Goal: Task Accomplishment & Management: Manage account settings

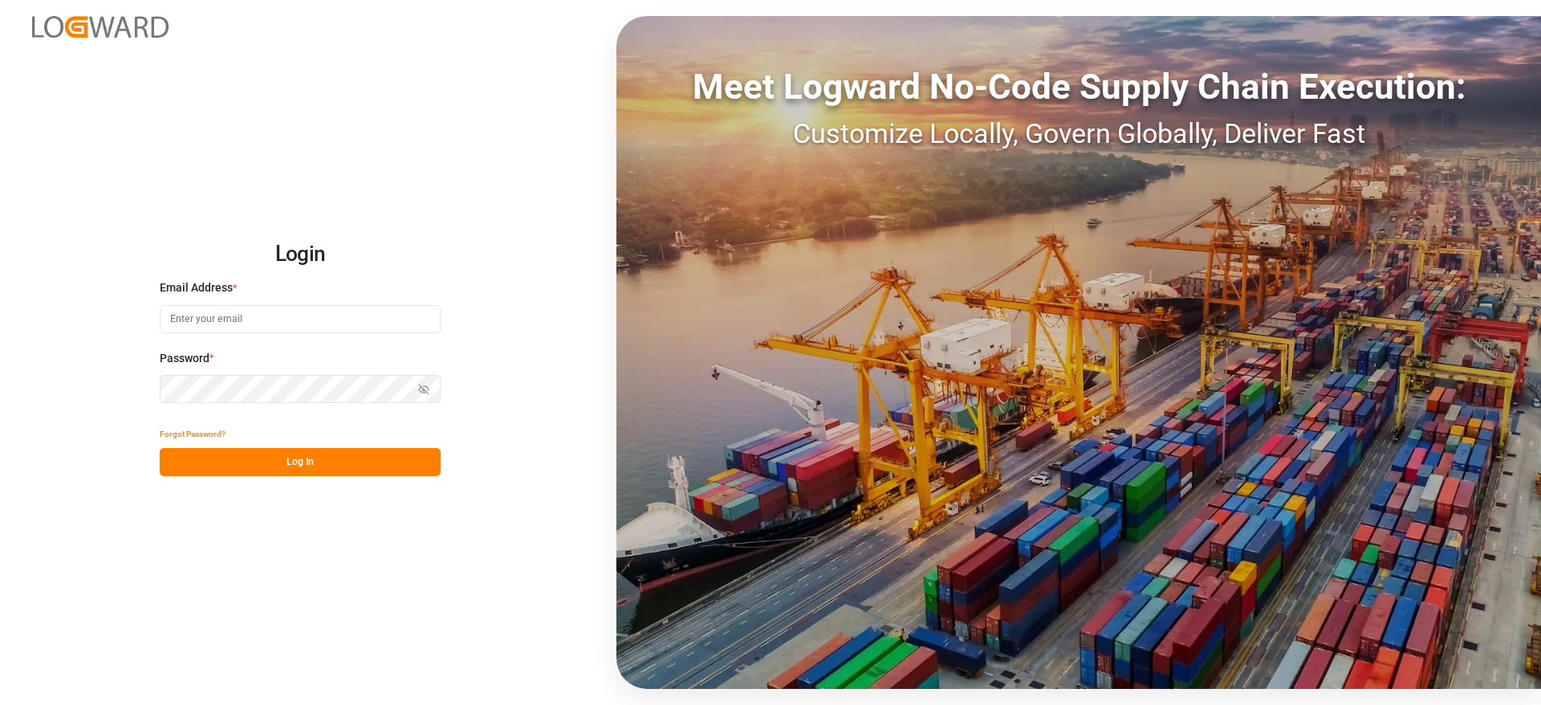
click at [249, 323] on input at bounding box center [300, 319] width 281 height 28
type input "[PERSON_NAME][DOMAIN_NAME][EMAIL_ADDRESS][DOMAIN_NAME]"
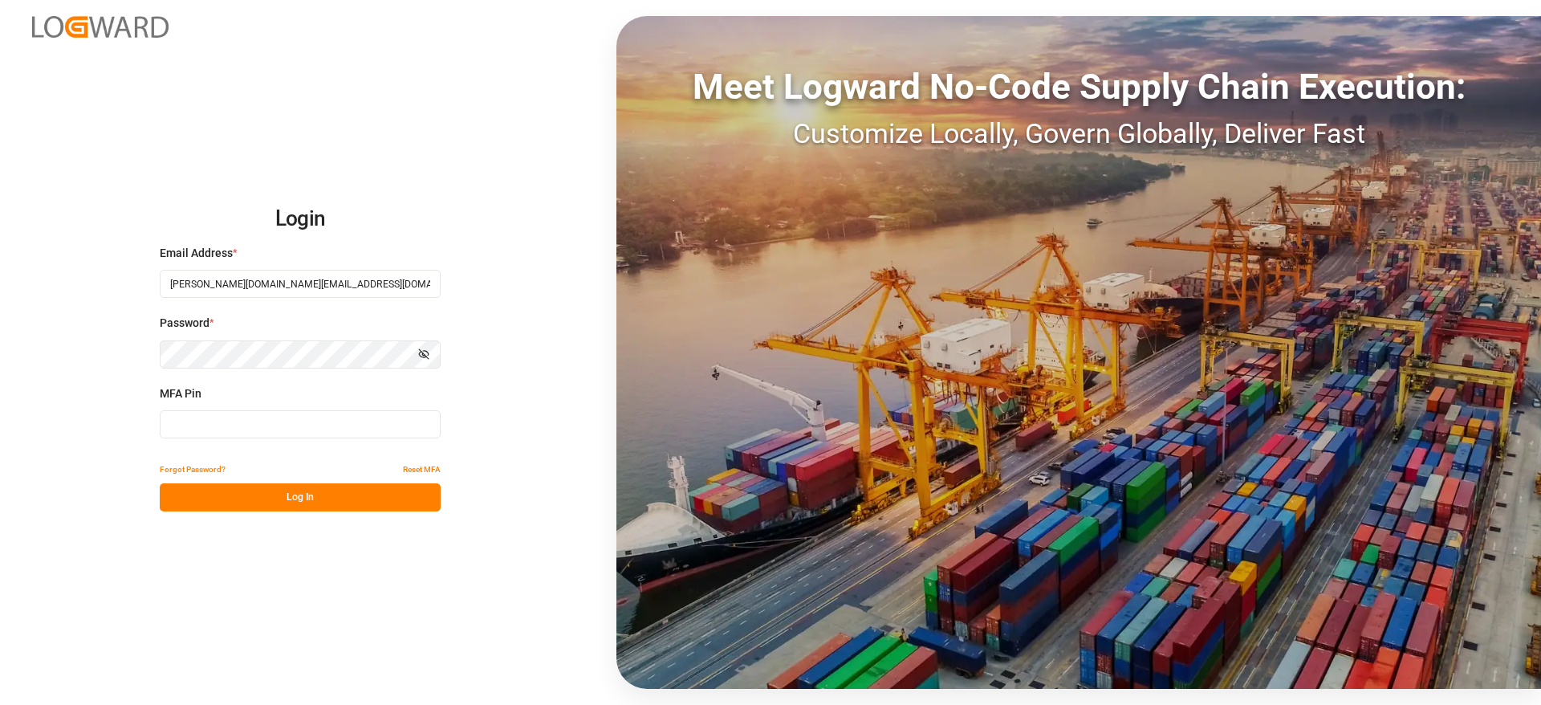
type input "011367"
click at [340, 299] on div "Email Address * vishwanath.mp@logward.com" at bounding box center [300, 280] width 281 height 71
click at [359, 275] on input "[PERSON_NAME][DOMAIN_NAME][EMAIL_ADDRESS][DOMAIN_NAME]" at bounding box center [300, 284] width 281 height 28
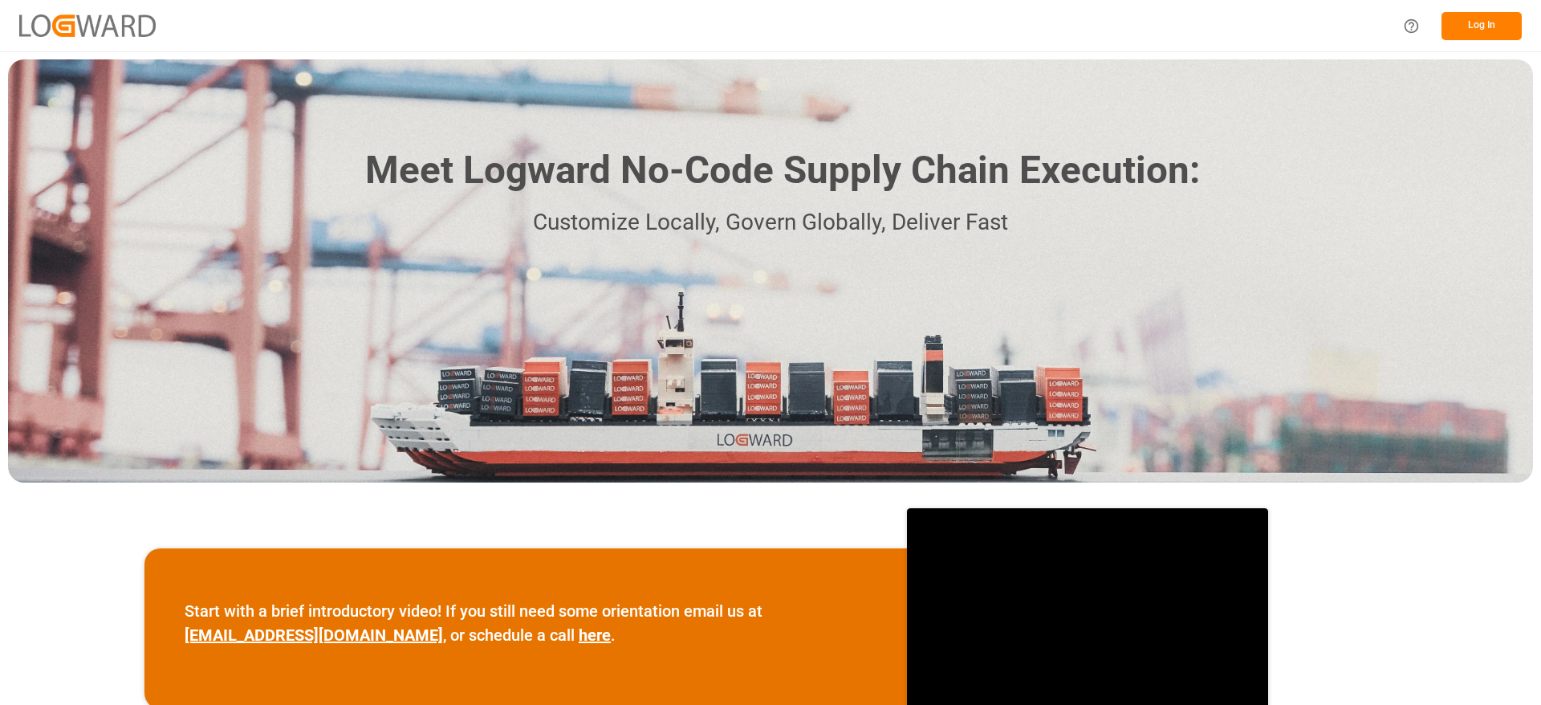
click at [1457, 23] on button "Log In" at bounding box center [1482, 26] width 80 height 28
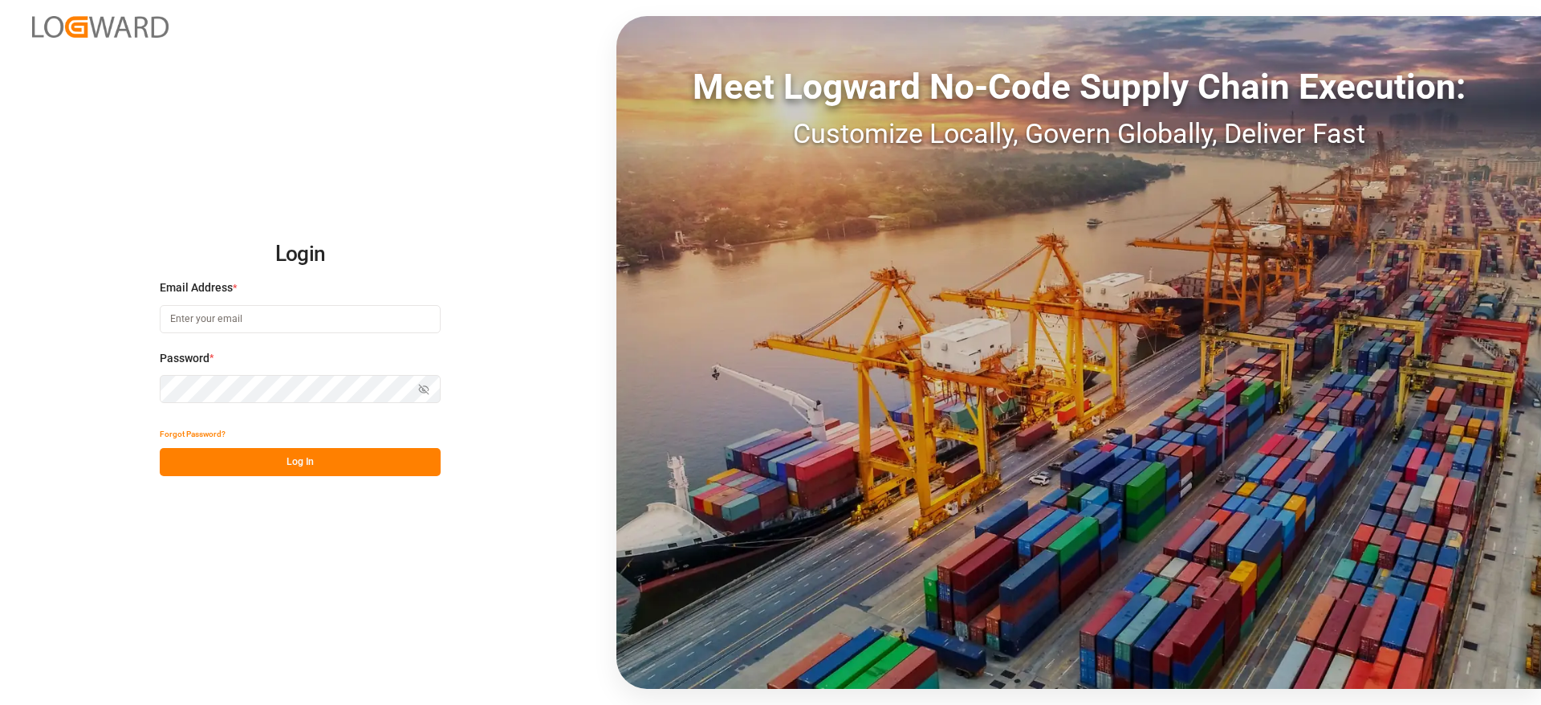
click at [225, 310] on input at bounding box center [300, 319] width 281 height 28
type input "vishwanath.mp@logward.com"
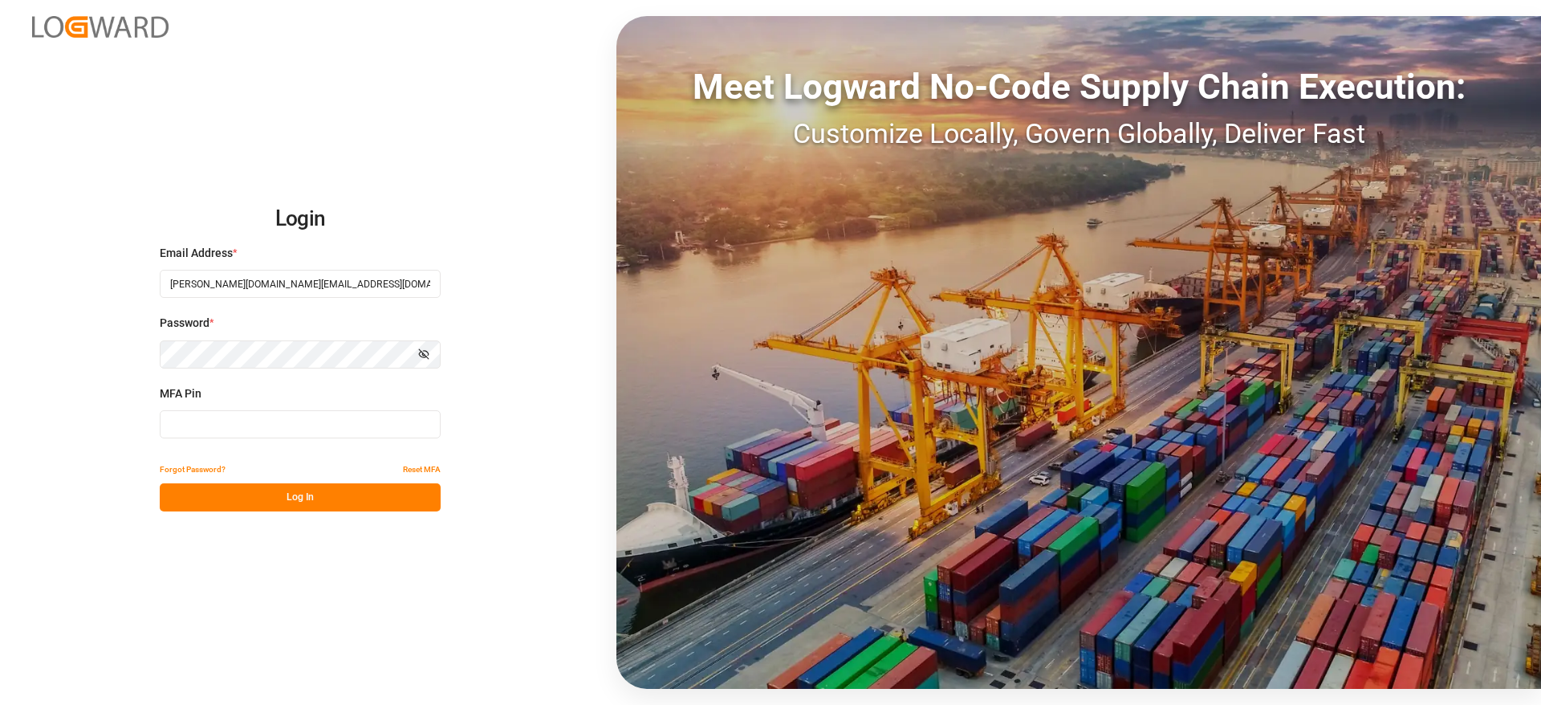
click at [281, 420] on input at bounding box center [300, 424] width 281 height 28
click at [413, 464] on button "Reset MFA" at bounding box center [422, 469] width 38 height 28
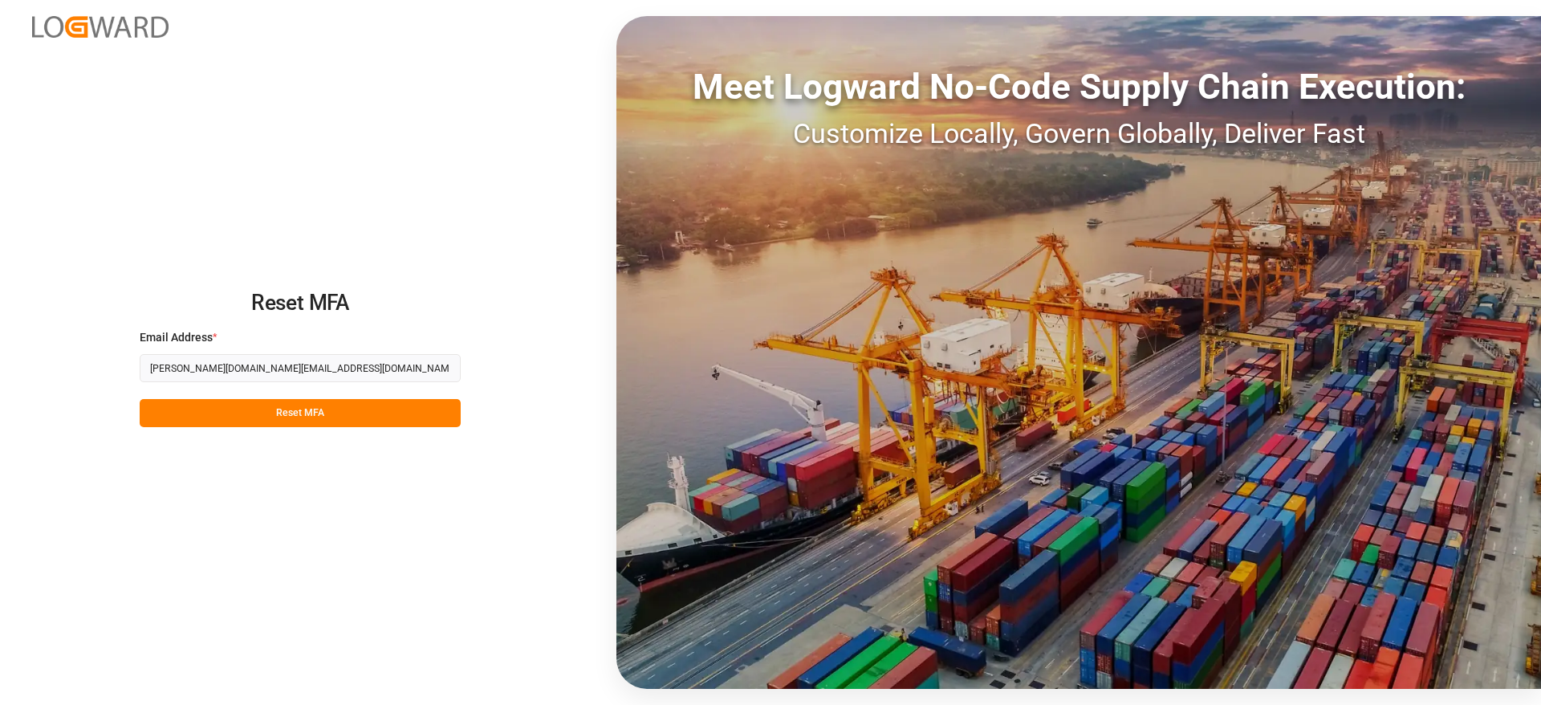
click at [328, 405] on button "Reset MFA" at bounding box center [300, 413] width 321 height 28
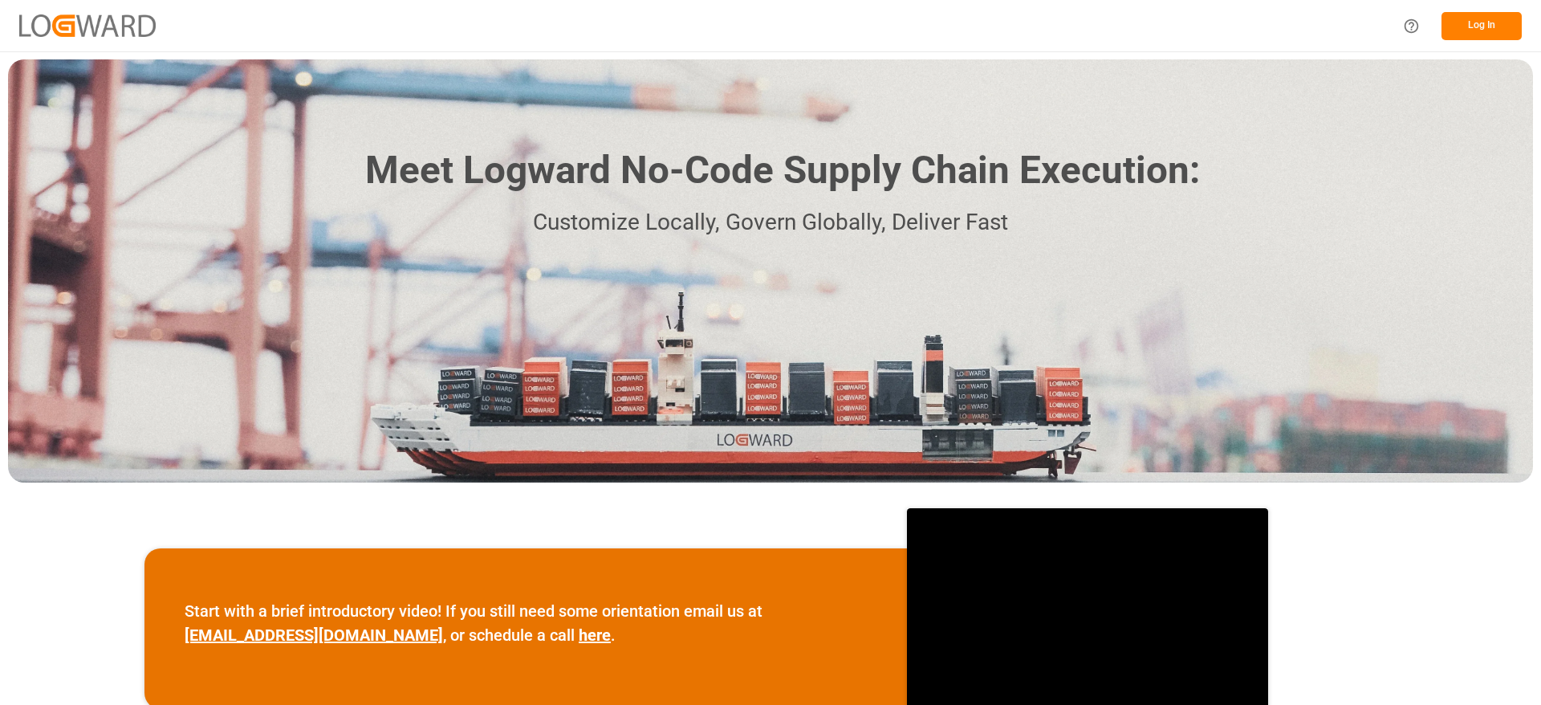
click at [1497, 32] on button "Log In" at bounding box center [1482, 26] width 80 height 28
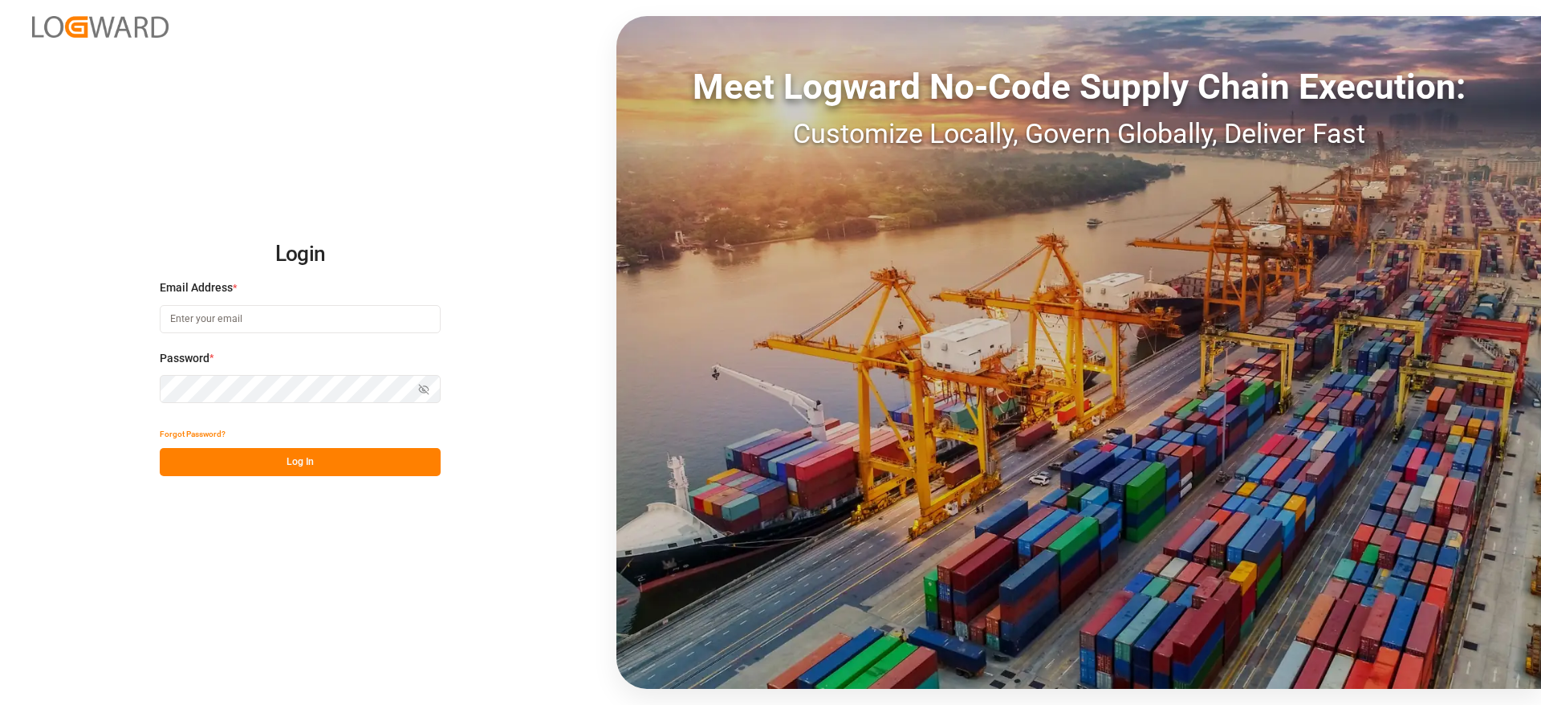
click at [271, 320] on input at bounding box center [300, 319] width 281 height 28
type input "[PERSON_NAME][DOMAIN_NAME][EMAIL_ADDRESS][DOMAIN_NAME]"
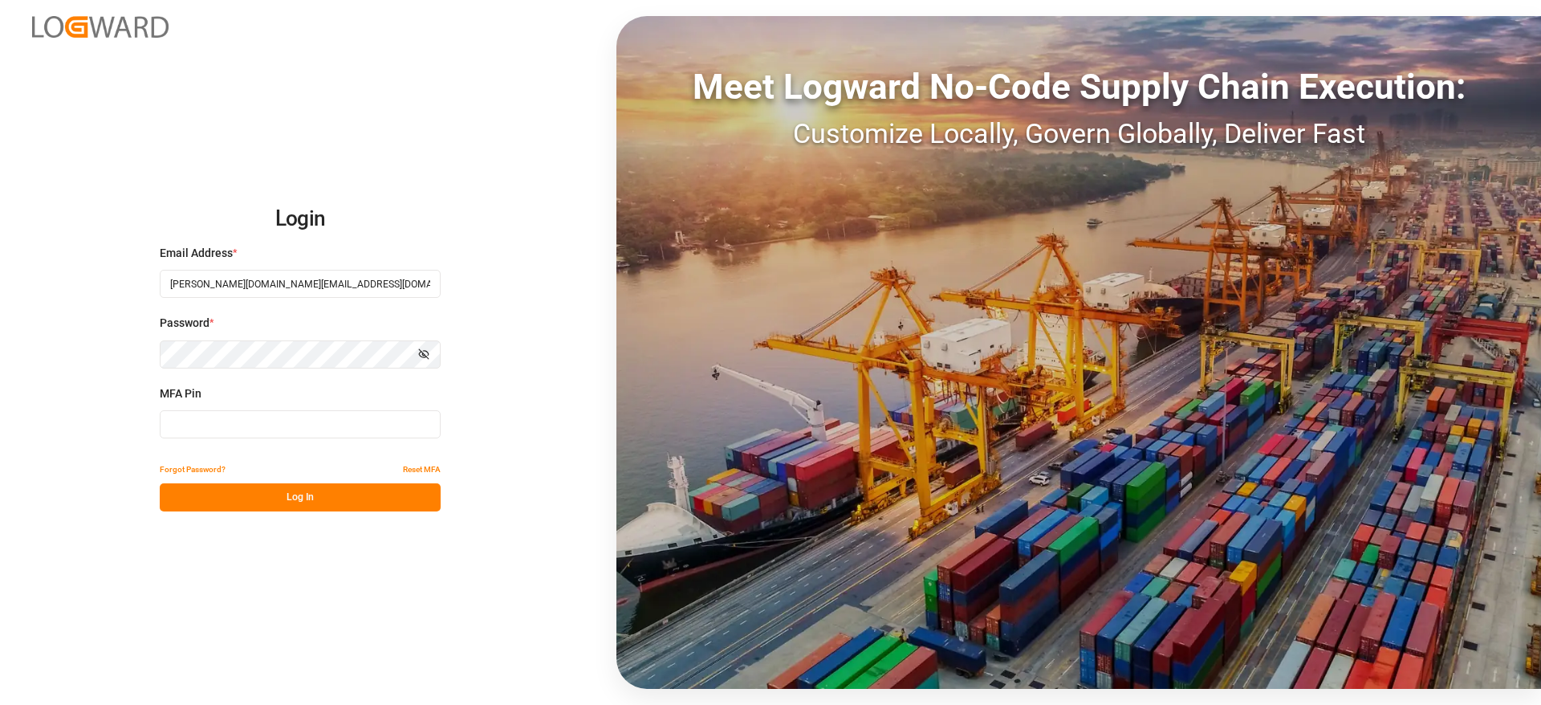
click at [236, 429] on input at bounding box center [300, 424] width 281 height 28
click at [498, 381] on div "Login Email Address * vishwanath.mp@logward.com Password * Show password MFA Pi…" at bounding box center [770, 352] width 1541 height 705
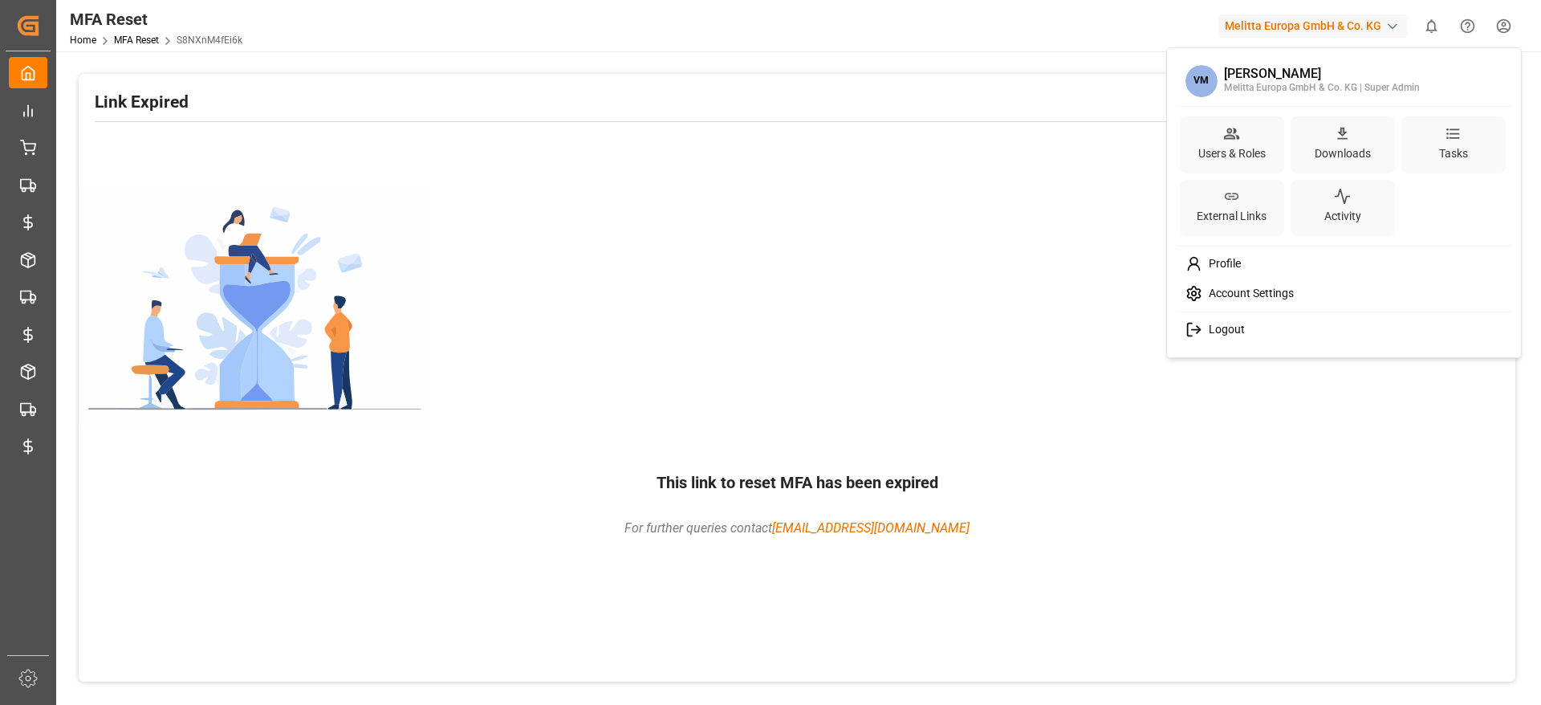
click at [1509, 30] on html "Created by potrace 1.15, written by [PERSON_NAME] [DATE]-[DATE] Created by potr…" at bounding box center [770, 352] width 1541 height 705
click at [1305, 329] on div "Logout" at bounding box center [1344, 330] width 329 height 30
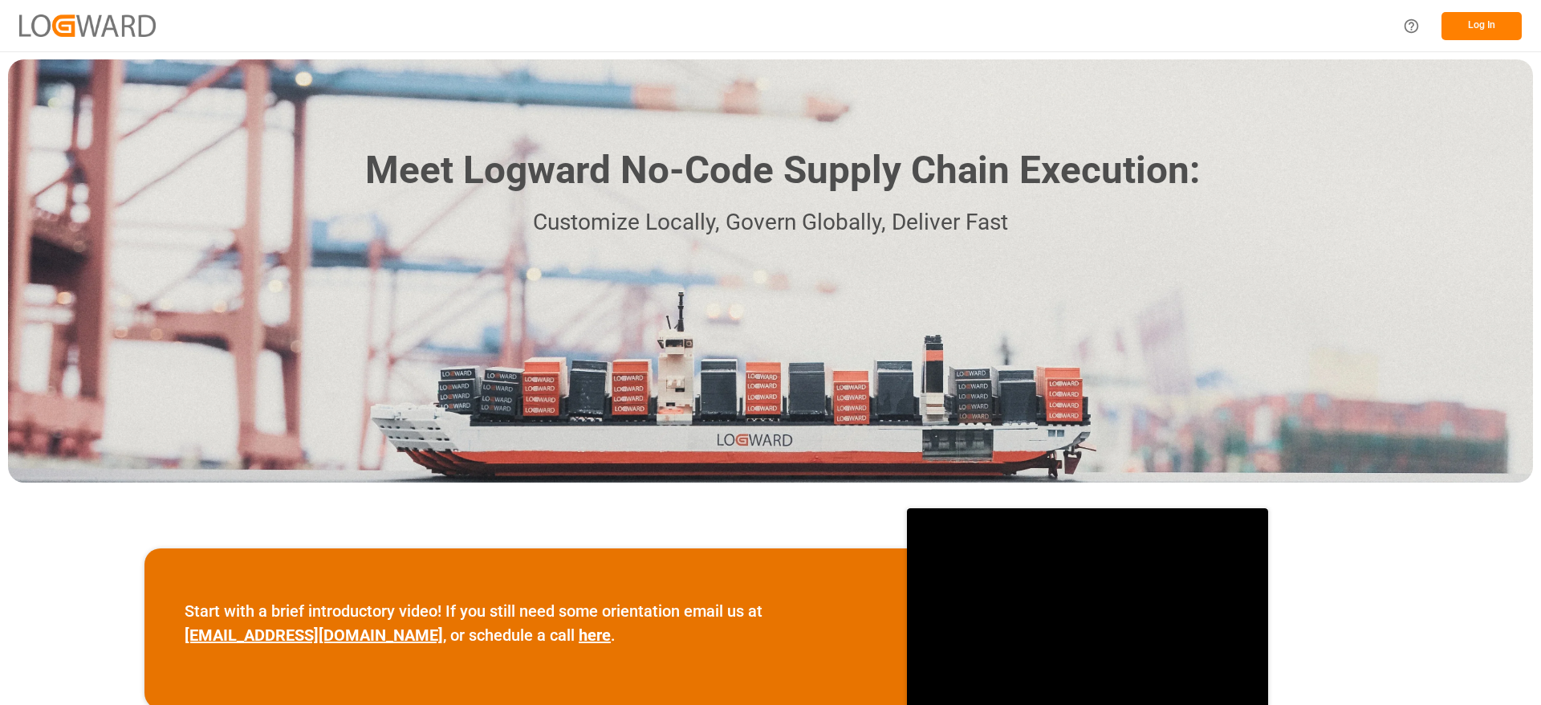
click at [1491, 18] on button "Log In" at bounding box center [1482, 26] width 80 height 28
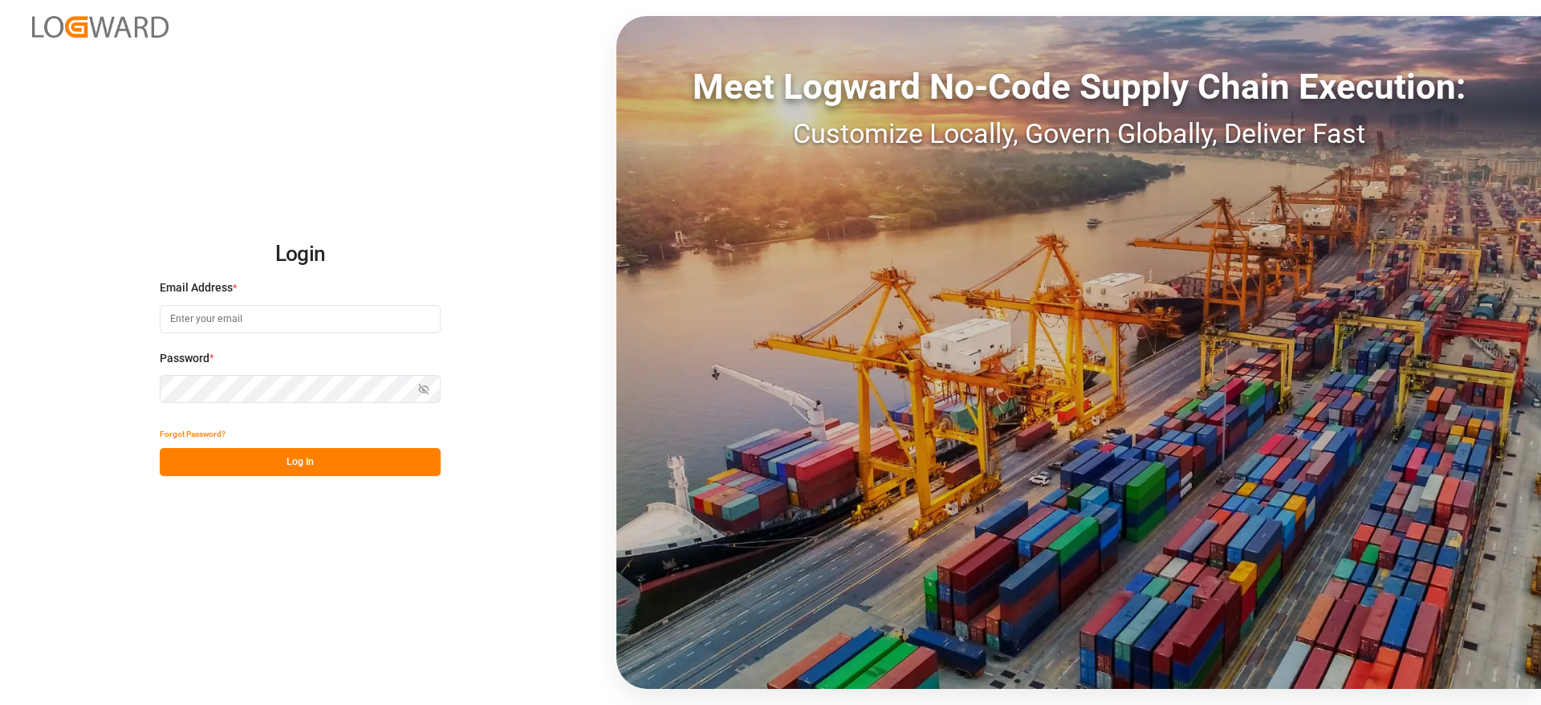
click at [287, 306] on input at bounding box center [300, 319] width 281 height 28
type input "[PERSON_NAME][DOMAIN_NAME][EMAIL_ADDRESS][DOMAIN_NAME]"
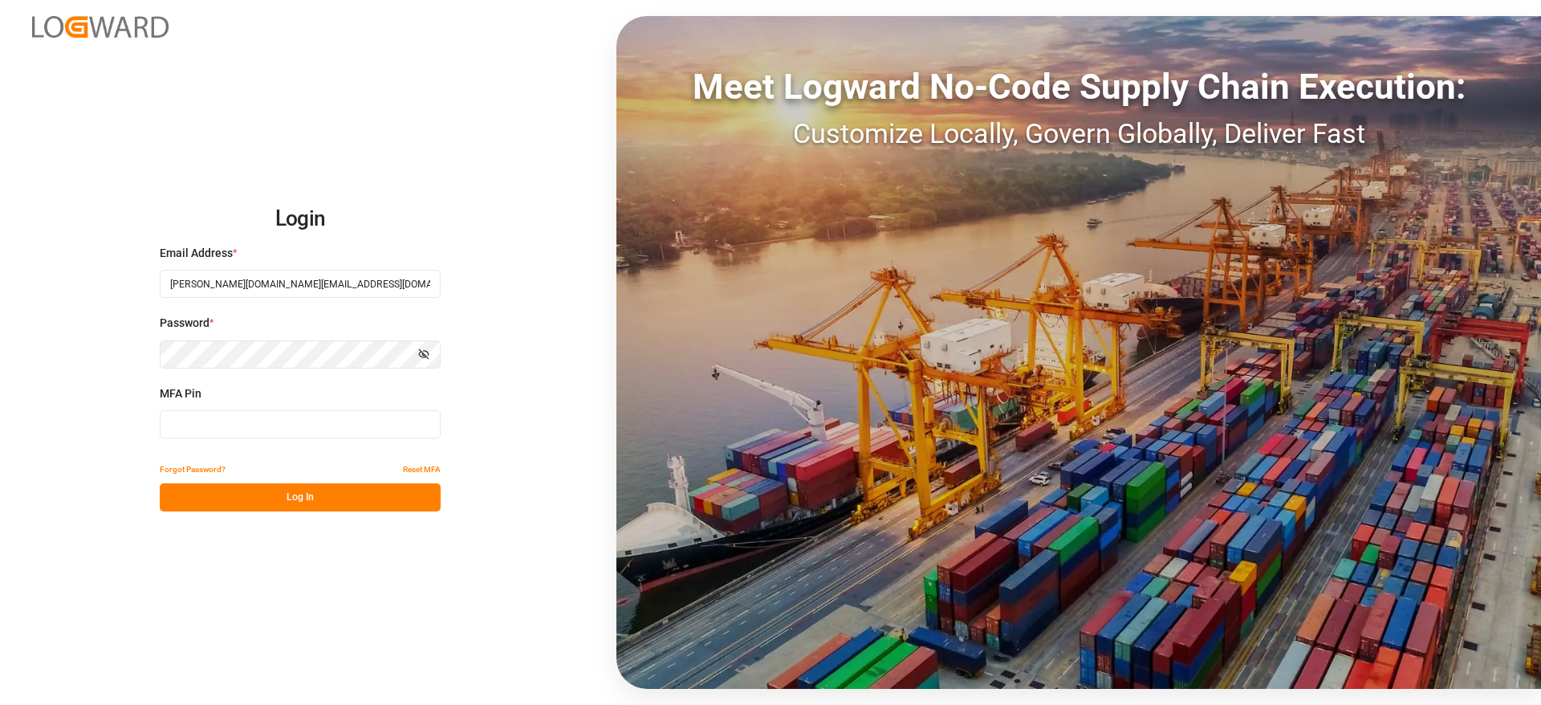
click at [328, 421] on input at bounding box center [300, 424] width 281 height 28
drag, startPoint x: 332, startPoint y: 420, endPoint x: 415, endPoint y: 471, distance: 98.0
click at [415, 471] on div "Login Email Address * vishwanath.mp@logward.com Password * Show password MFA Pi…" at bounding box center [300, 352] width 281 height 318
click at [415, 471] on button "Reset MFA" at bounding box center [422, 469] width 38 height 28
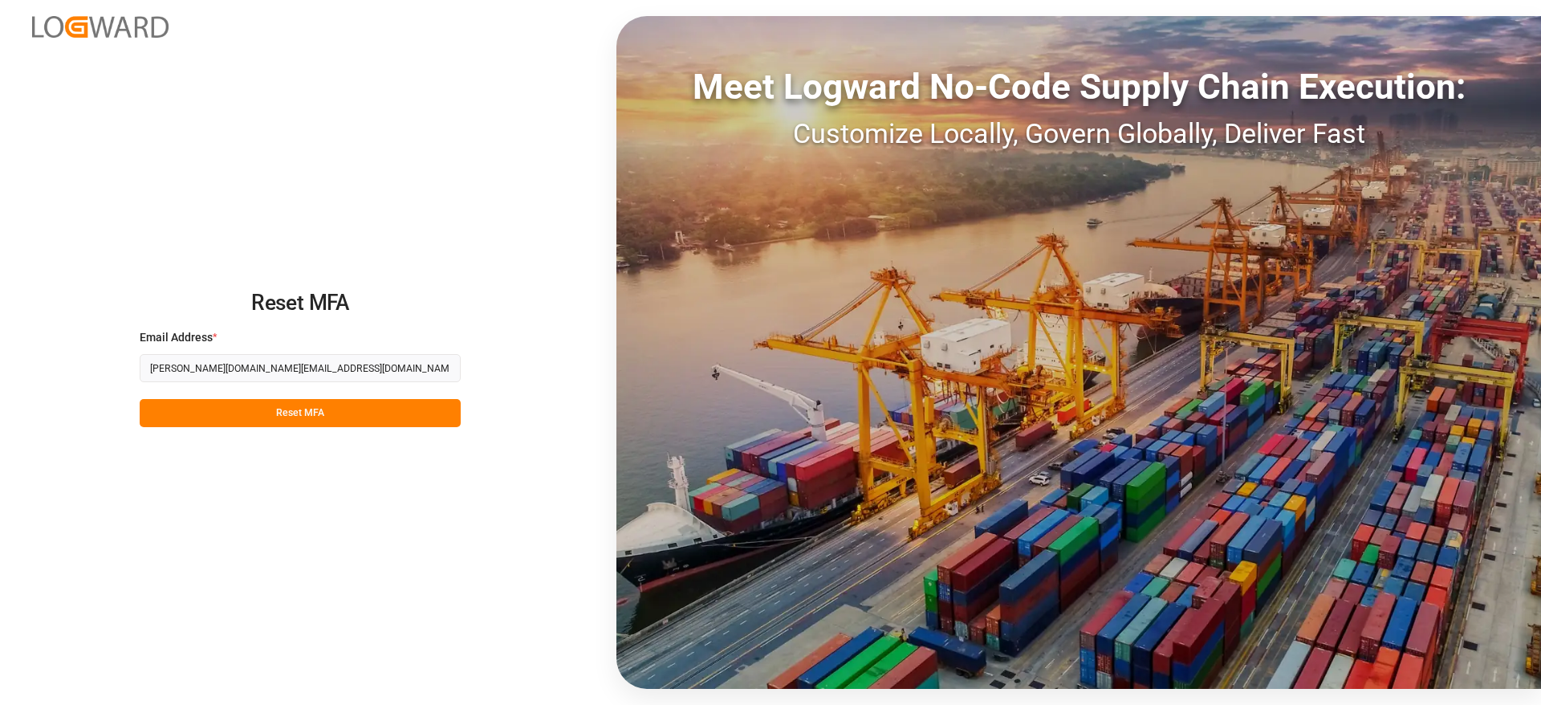
click at [312, 410] on button "Reset MFA" at bounding box center [300, 413] width 321 height 28
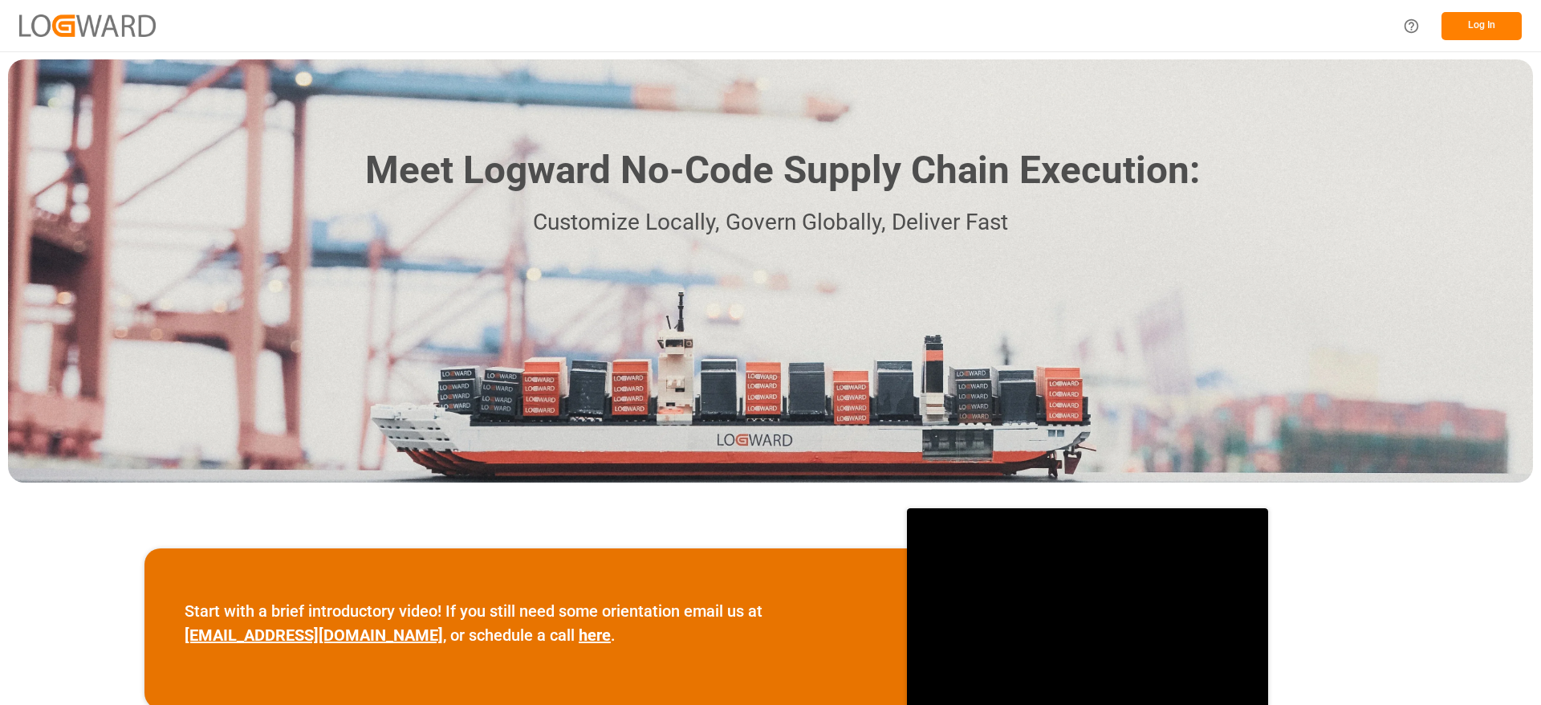
click at [1498, 26] on button "Log In" at bounding box center [1482, 26] width 80 height 28
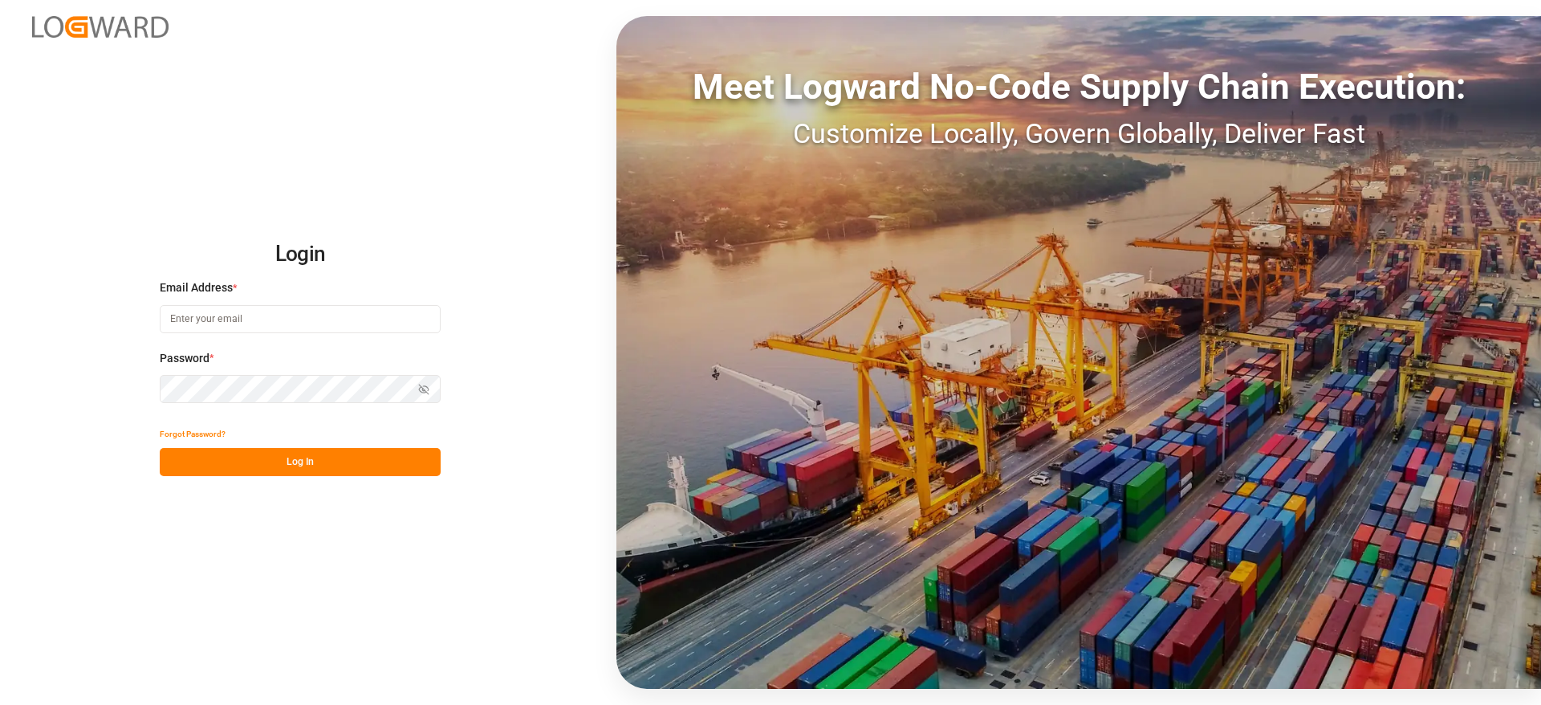
click at [336, 314] on input at bounding box center [300, 319] width 281 height 28
type input "[PERSON_NAME][DOMAIN_NAME][EMAIL_ADDRESS][DOMAIN_NAME]"
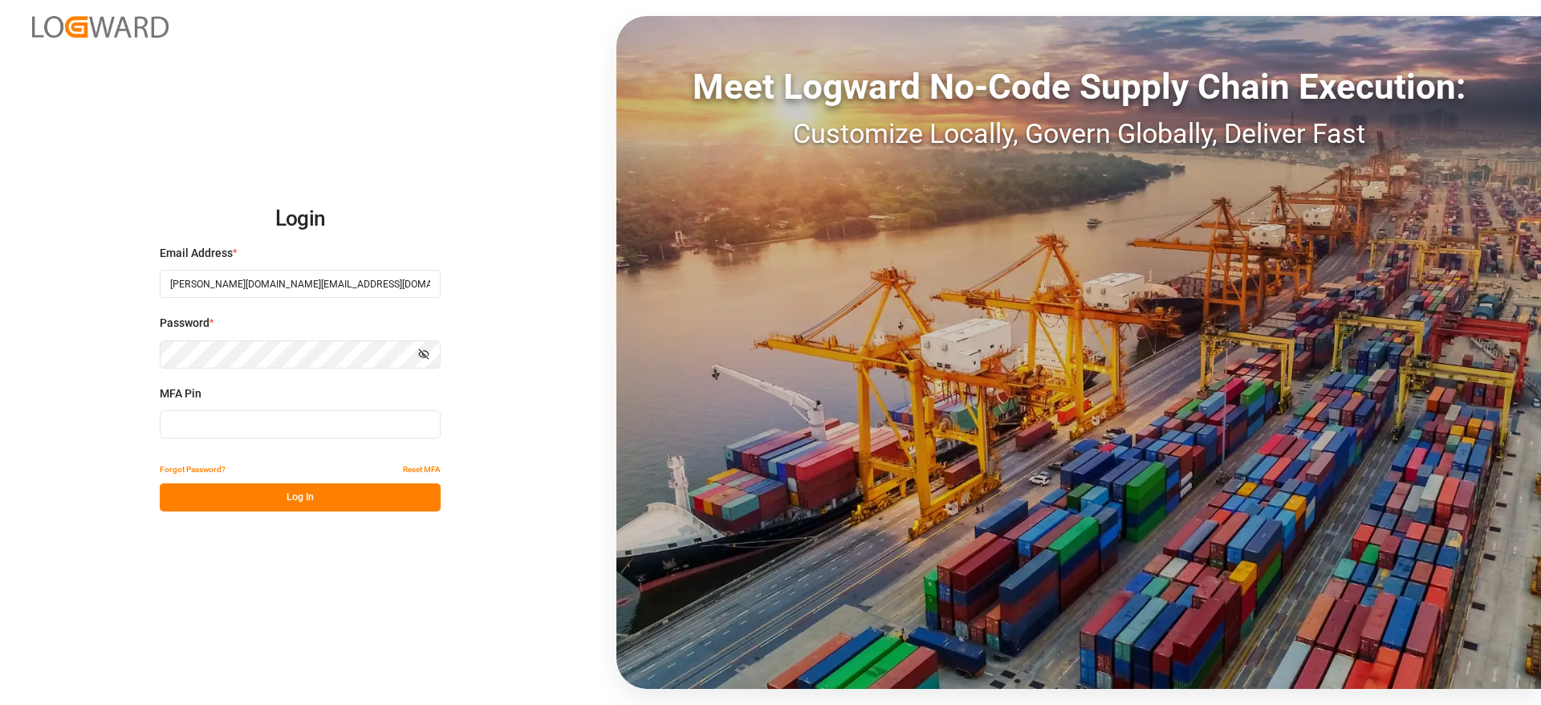
click at [285, 418] on input at bounding box center [300, 424] width 281 height 28
click at [410, 463] on button "Reset MFA" at bounding box center [422, 469] width 38 height 28
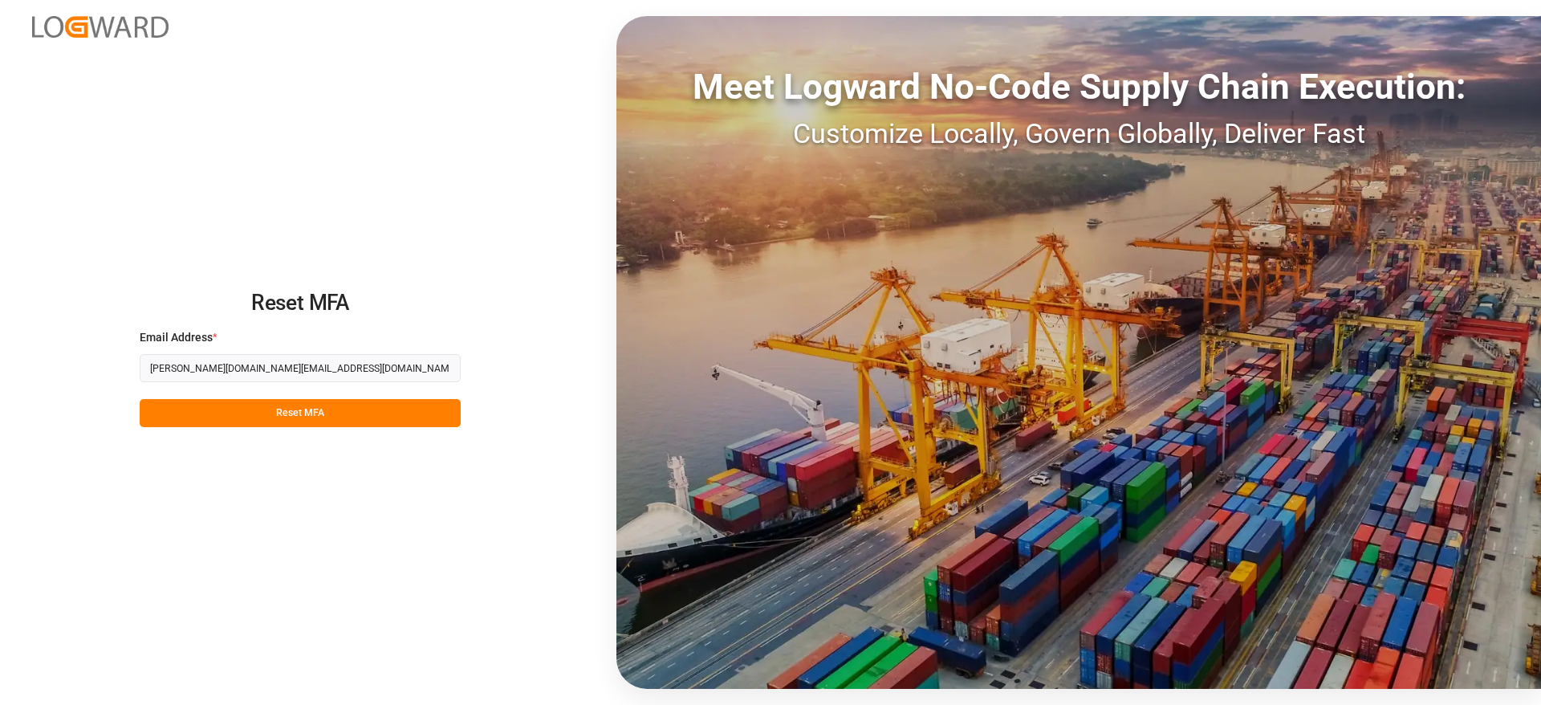
click at [367, 411] on button "Reset MFA" at bounding box center [300, 413] width 321 height 28
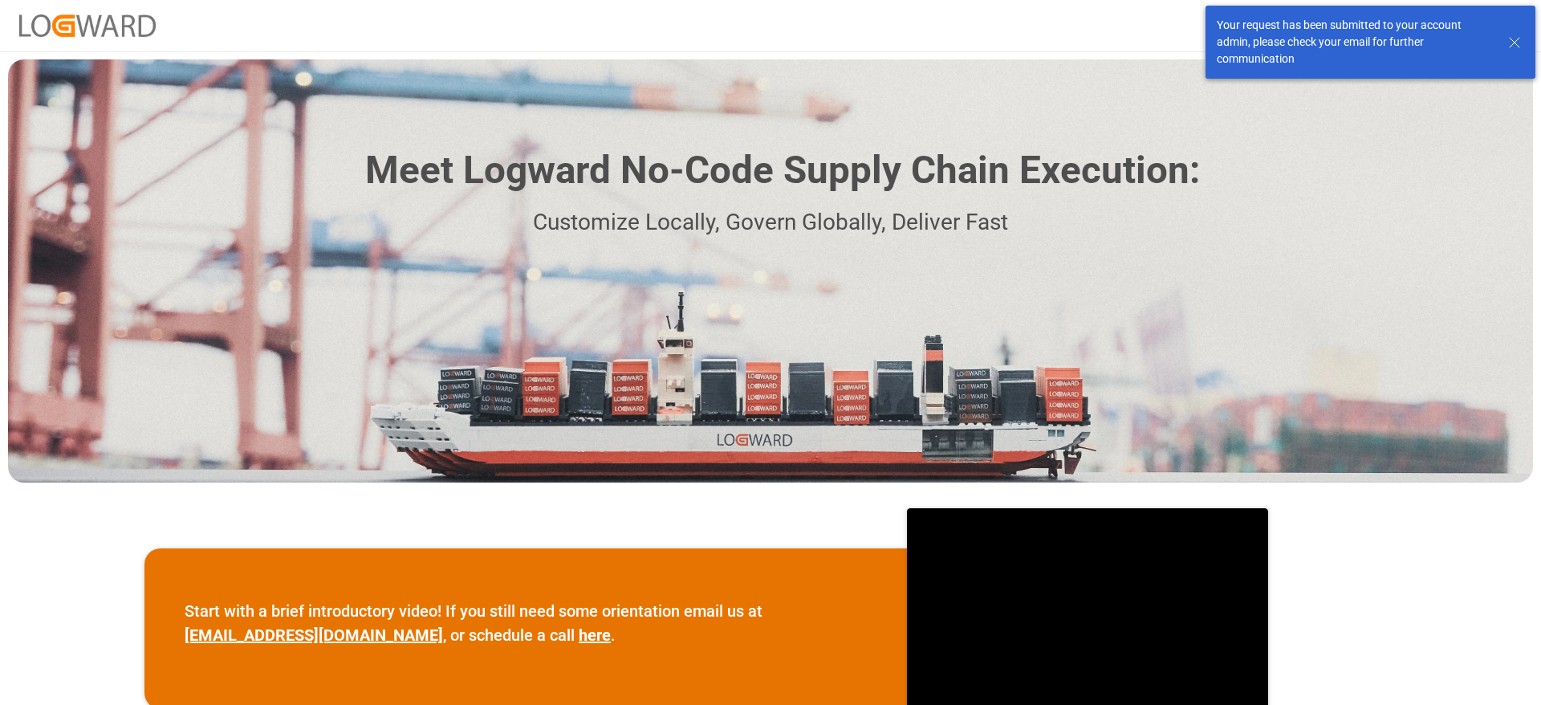
click at [1349, 26] on div "Your request has been submitted to your account admin, please check your email …" at bounding box center [1355, 42] width 276 height 51
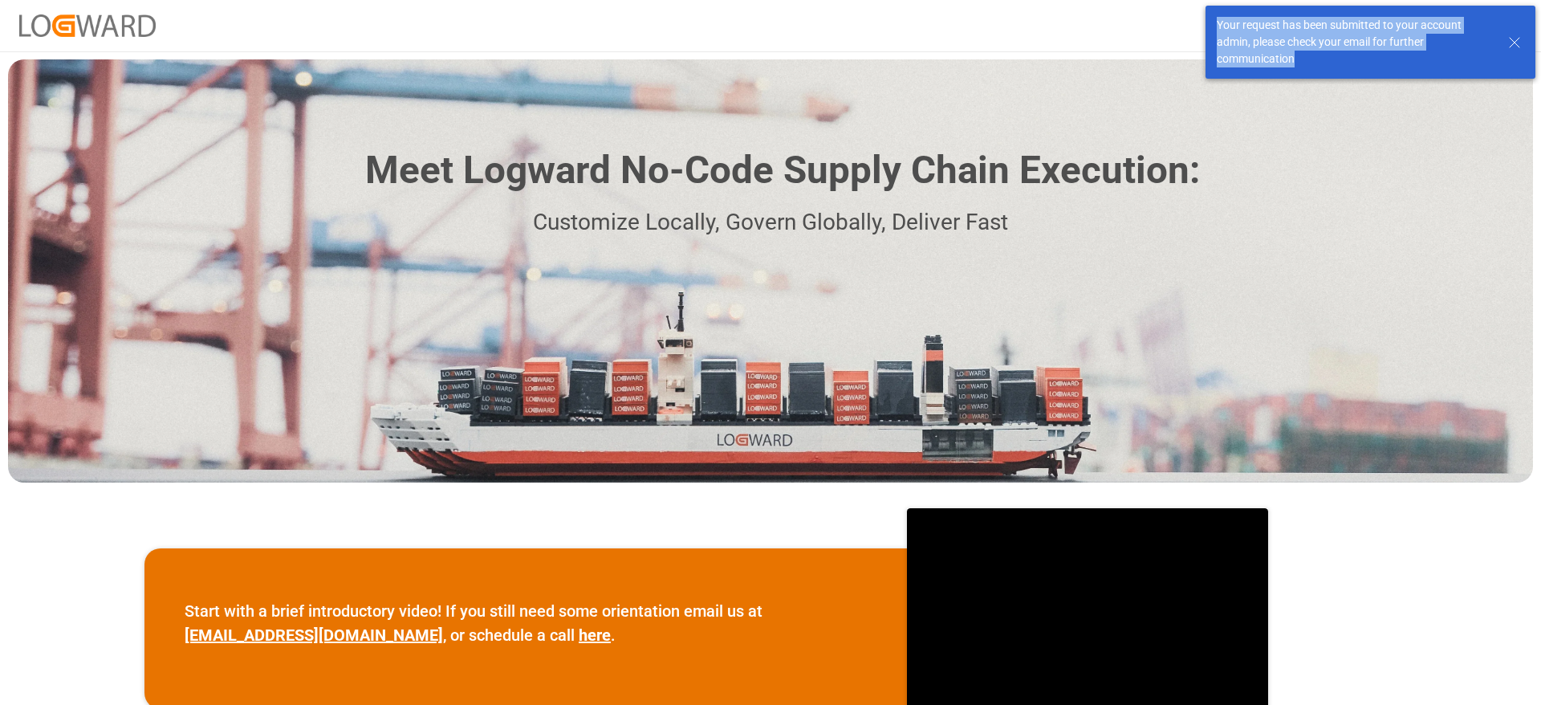
click at [1349, 26] on div "Your request has been submitted to your account admin, please check your email …" at bounding box center [1355, 42] width 276 height 51
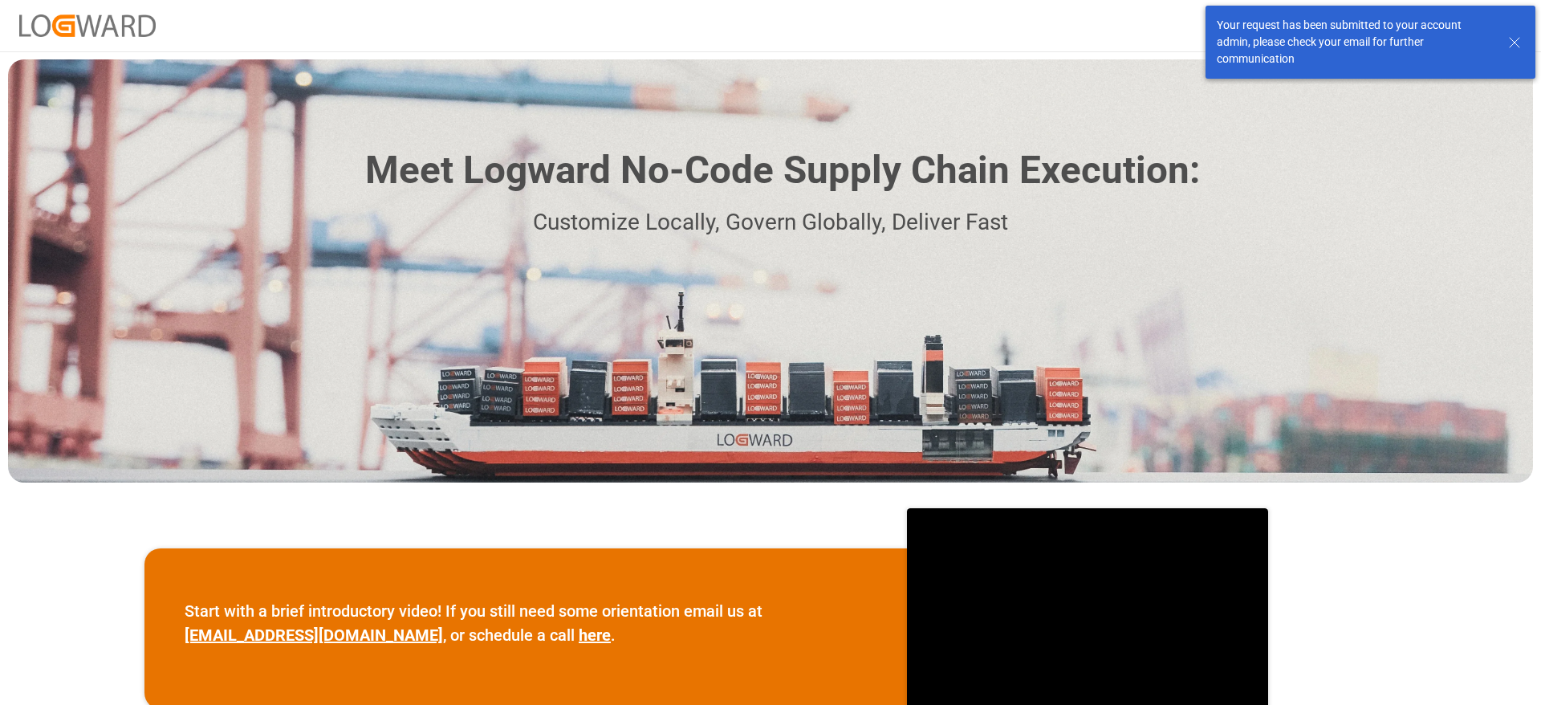
click at [1513, 45] on icon at bounding box center [1514, 42] width 19 height 19
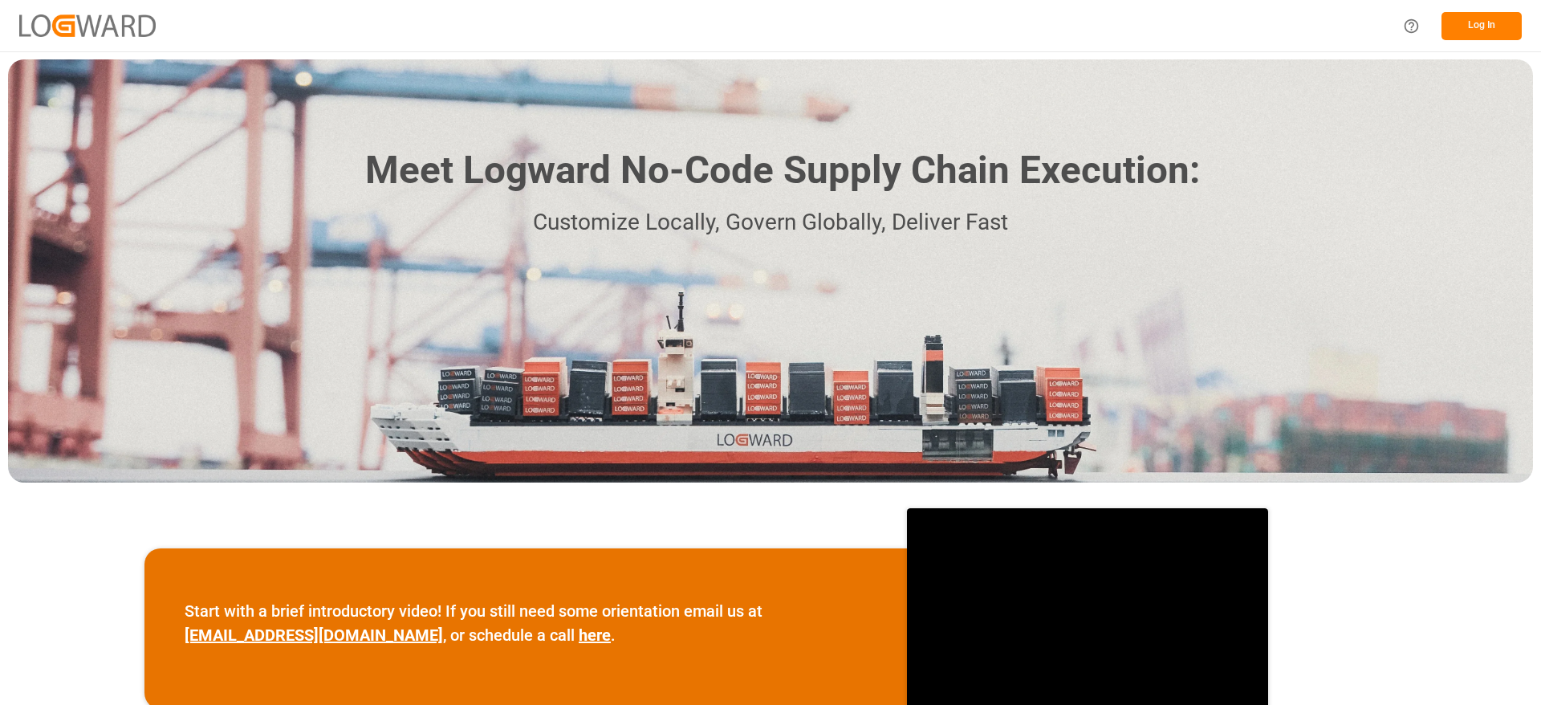
click at [1475, 26] on button "Log In" at bounding box center [1482, 26] width 80 height 28
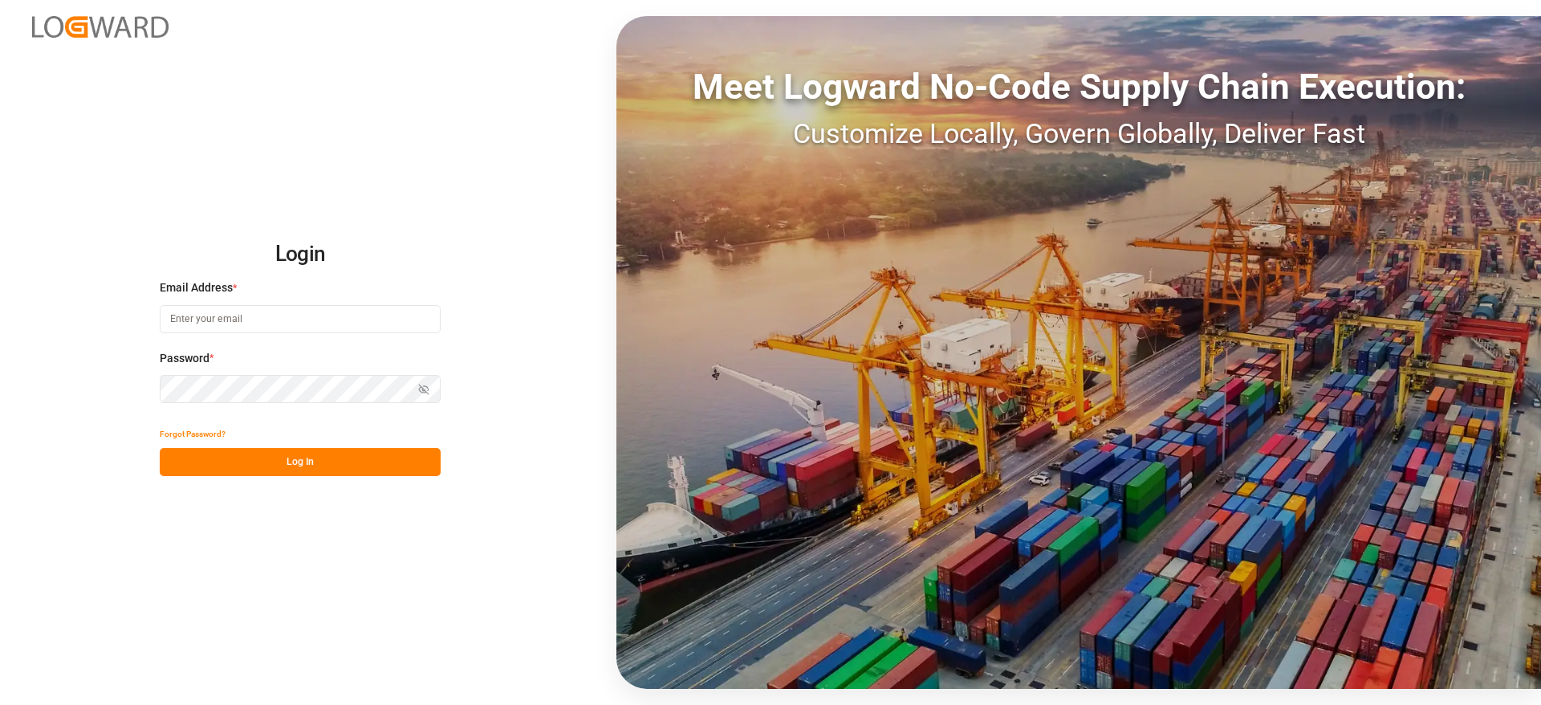
click at [267, 313] on input at bounding box center [300, 319] width 281 height 28
type input "[PERSON_NAME][DOMAIN_NAME][EMAIL_ADDRESS][DOMAIN_NAME]"
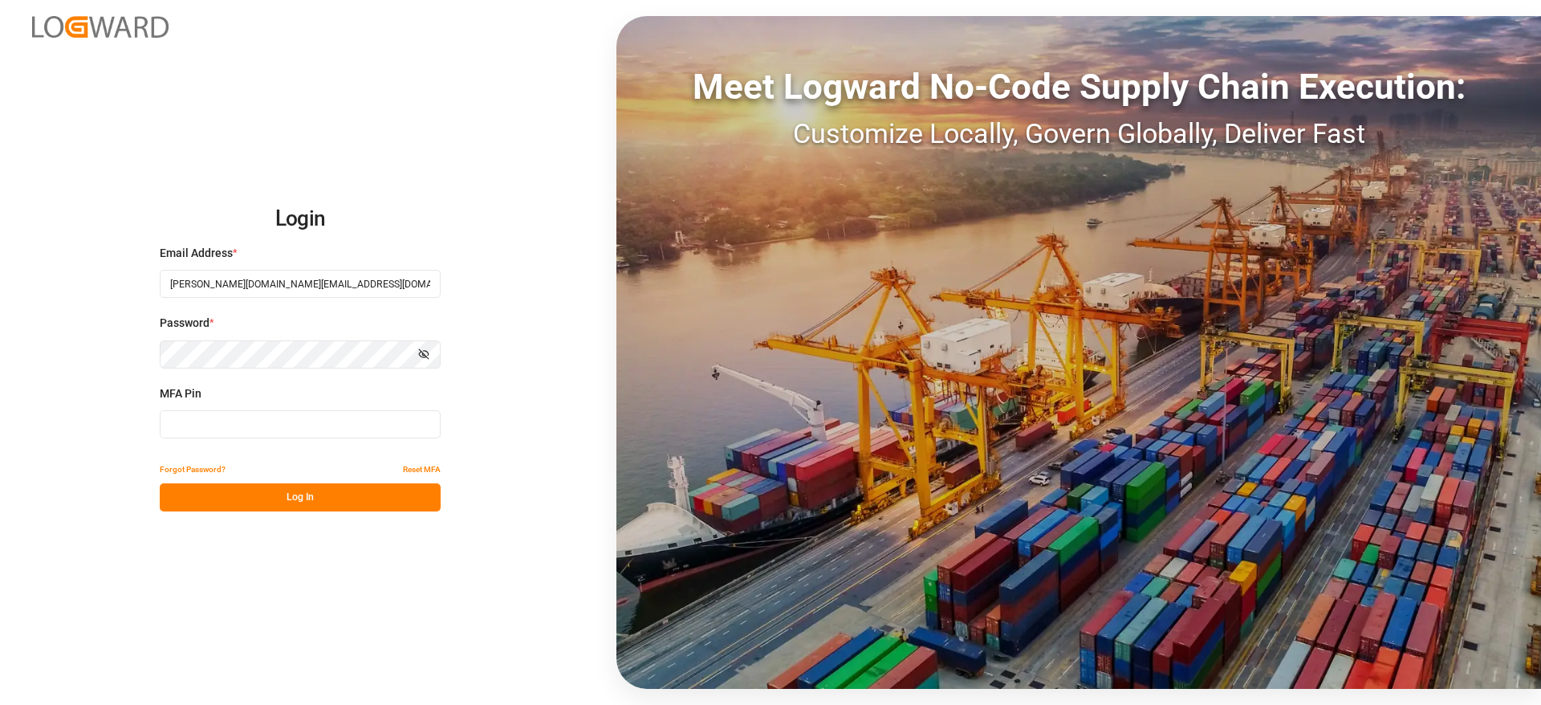
click at [284, 404] on div "MFA Pin" at bounding box center [300, 420] width 281 height 71
click at [261, 416] on input at bounding box center [300, 424] width 281 height 28
click at [429, 469] on button "Reset MFA" at bounding box center [422, 469] width 38 height 28
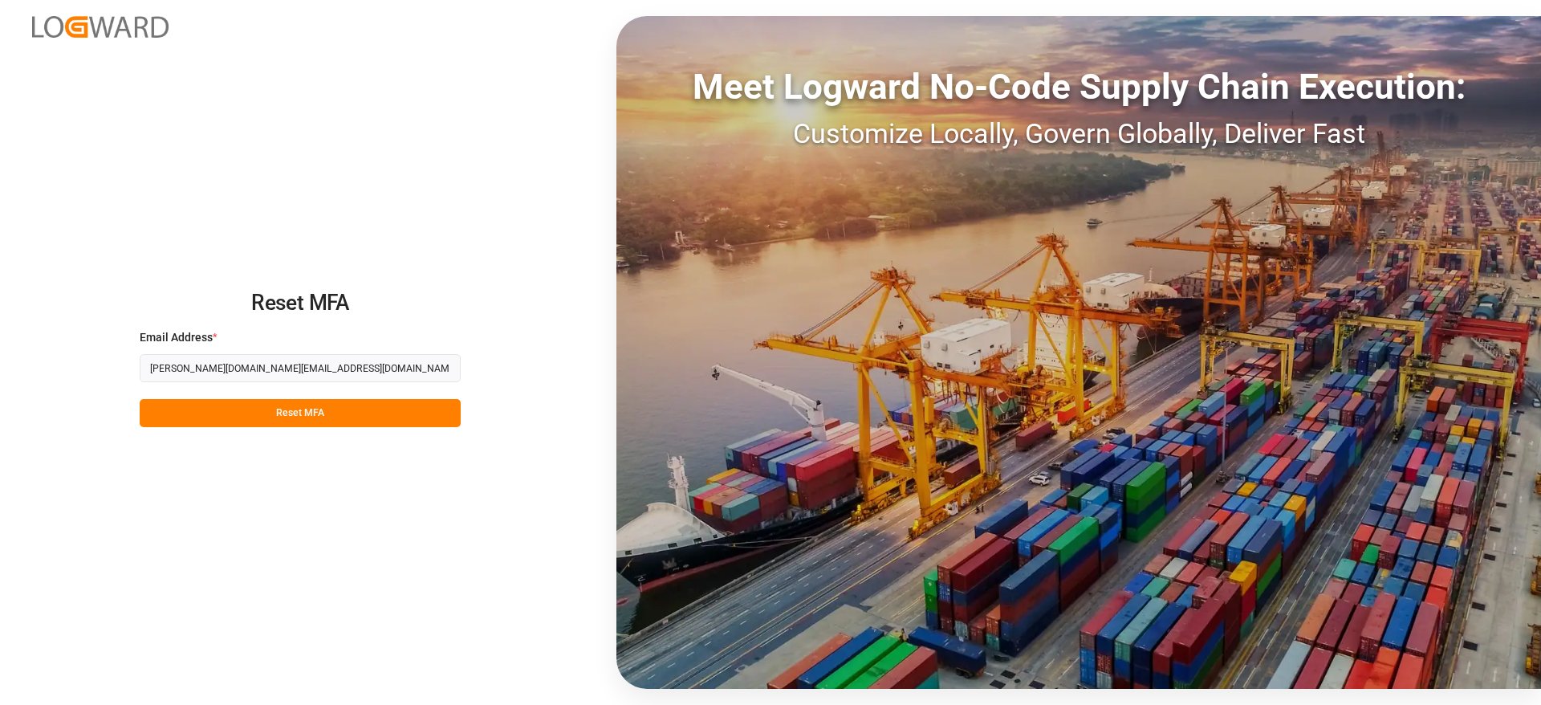
click at [363, 413] on button "Reset MFA" at bounding box center [300, 413] width 321 height 28
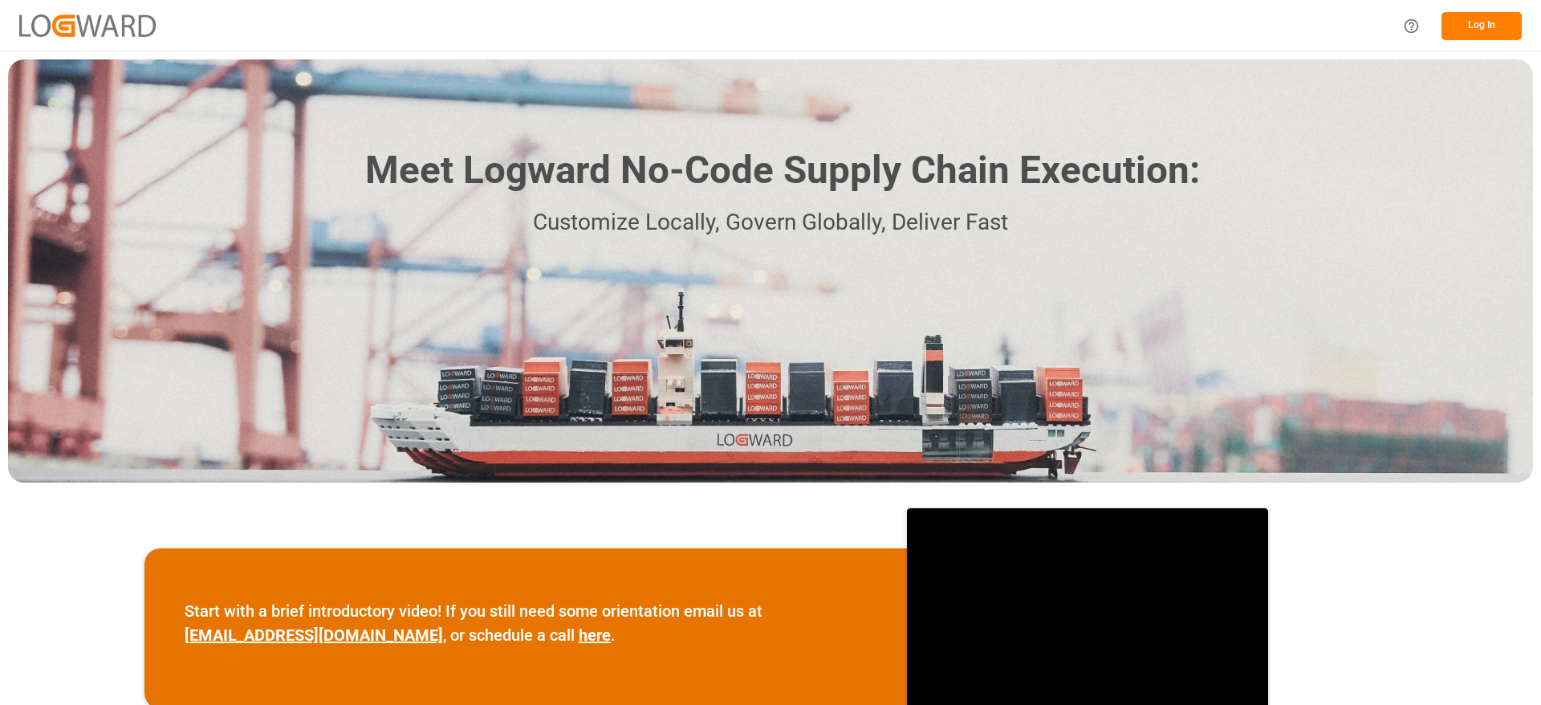
click at [1474, 28] on button "Log In" at bounding box center [1482, 26] width 80 height 28
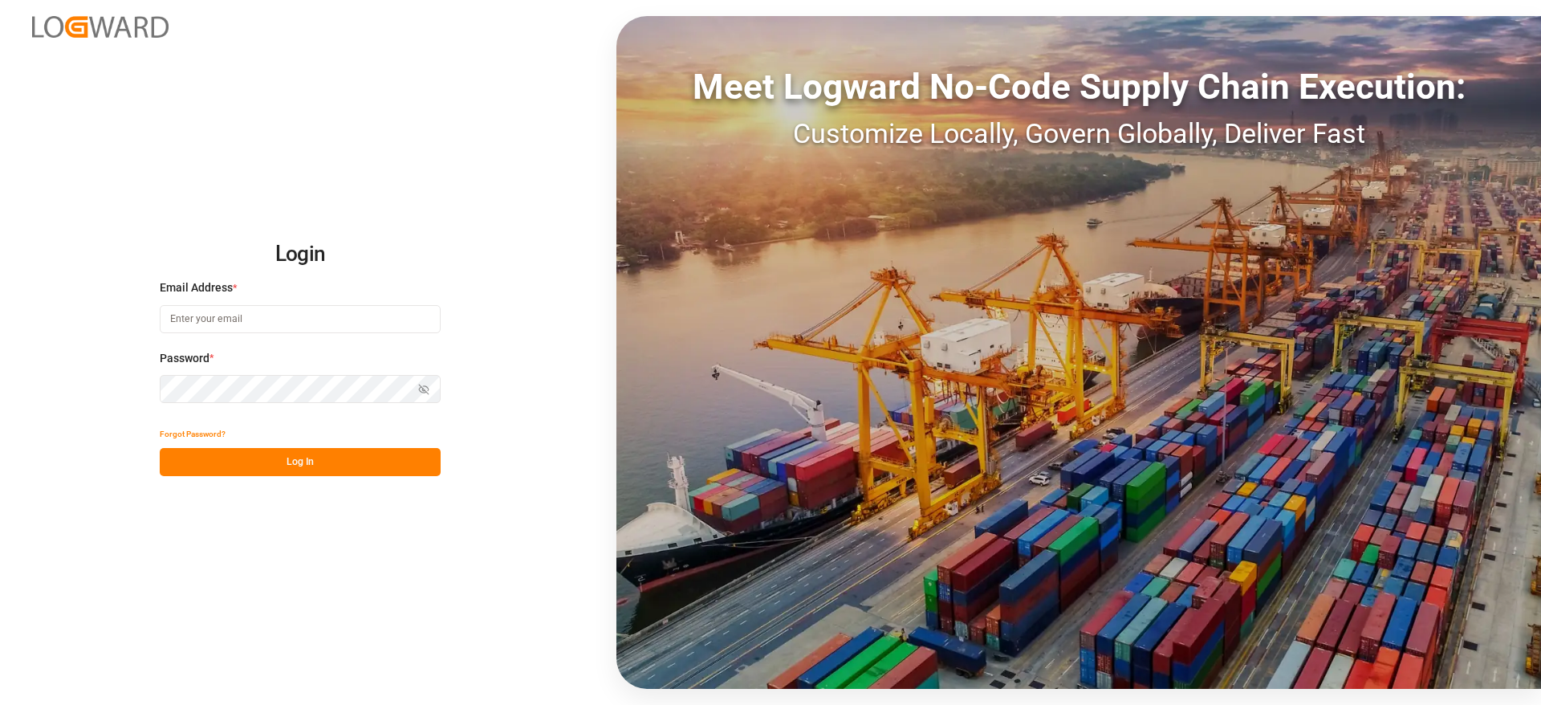
click at [238, 307] on input at bounding box center [300, 319] width 281 height 28
click at [324, 306] on input at bounding box center [300, 319] width 281 height 28
type input "[PERSON_NAME][DOMAIN_NAME][EMAIL_ADDRESS][DOMAIN_NAME]"
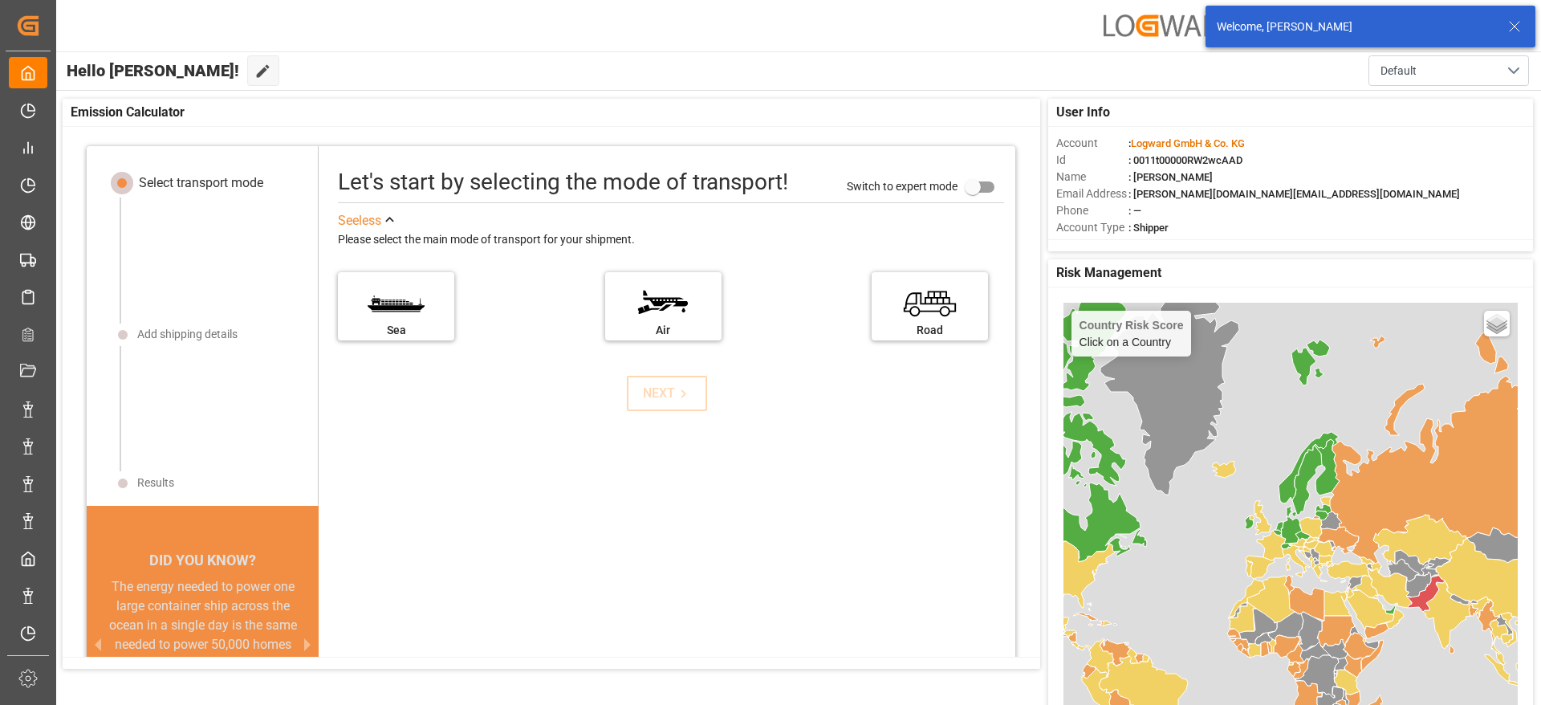
click at [1518, 25] on icon at bounding box center [1514, 26] width 19 height 19
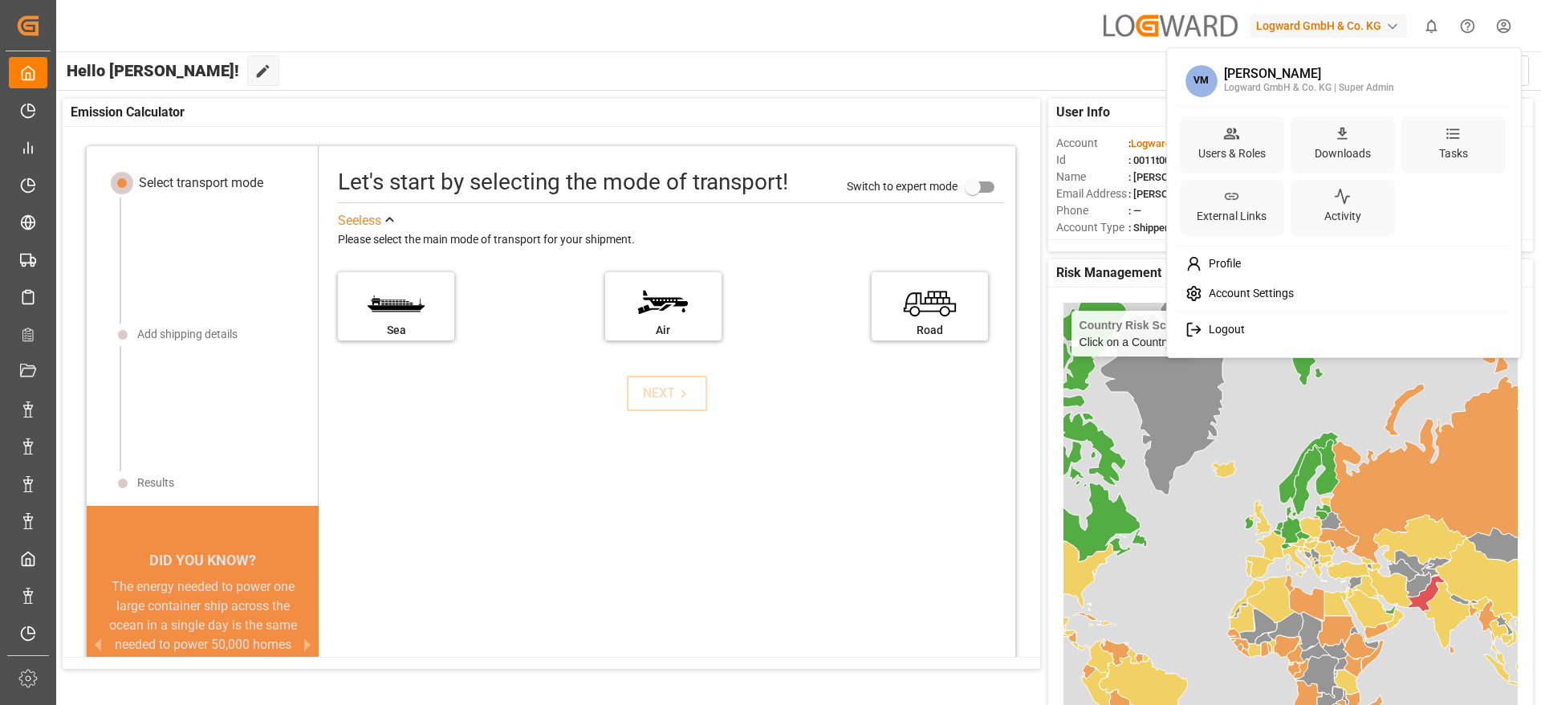
click at [1518, 25] on html "Created by potrace 1.15, written by [PERSON_NAME] [DATE]-[DATE] Created by potr…" at bounding box center [770, 352] width 1541 height 705
click at [1242, 279] on div "Account Settings" at bounding box center [1344, 294] width 329 height 30
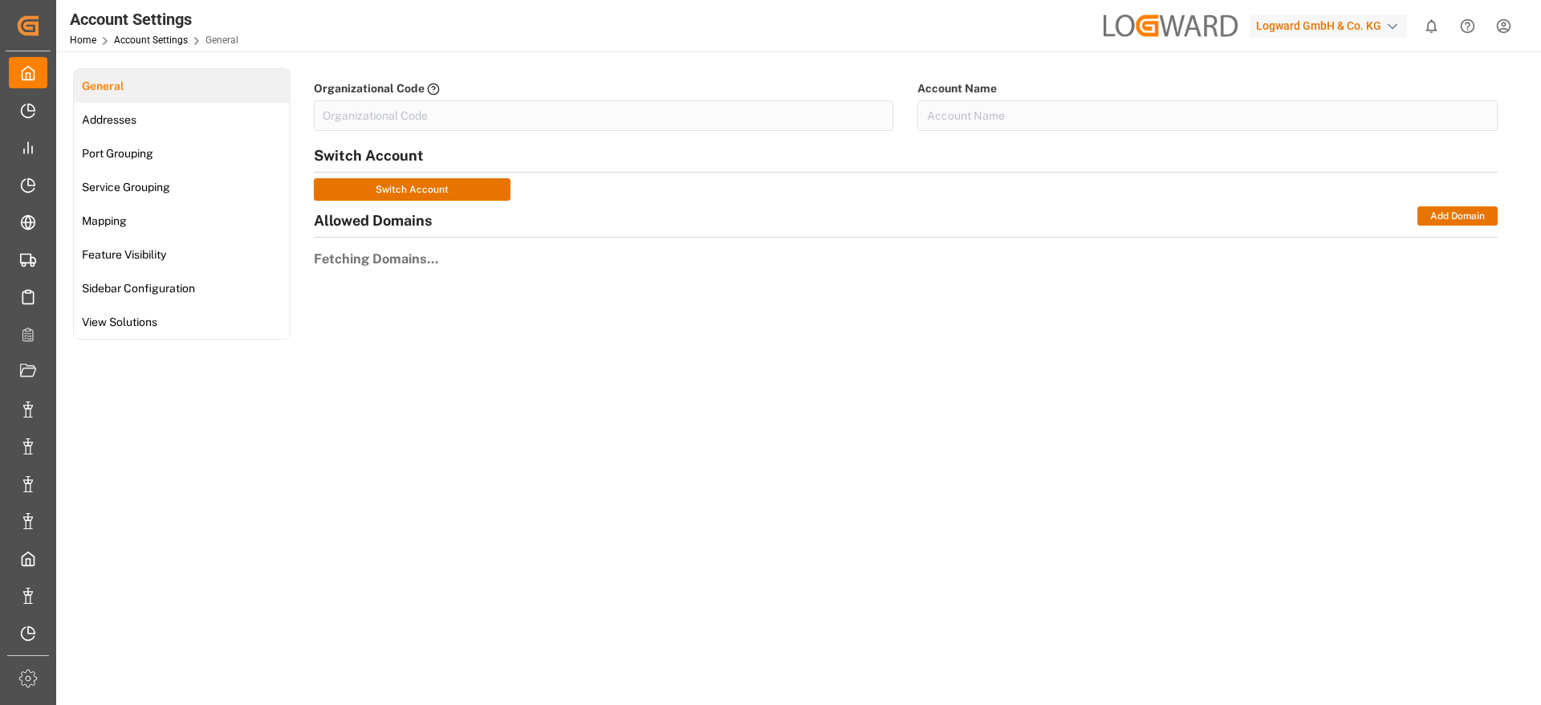
type input "LogwardG-A4U1"
type input "Logward GmbH & Co. KG"
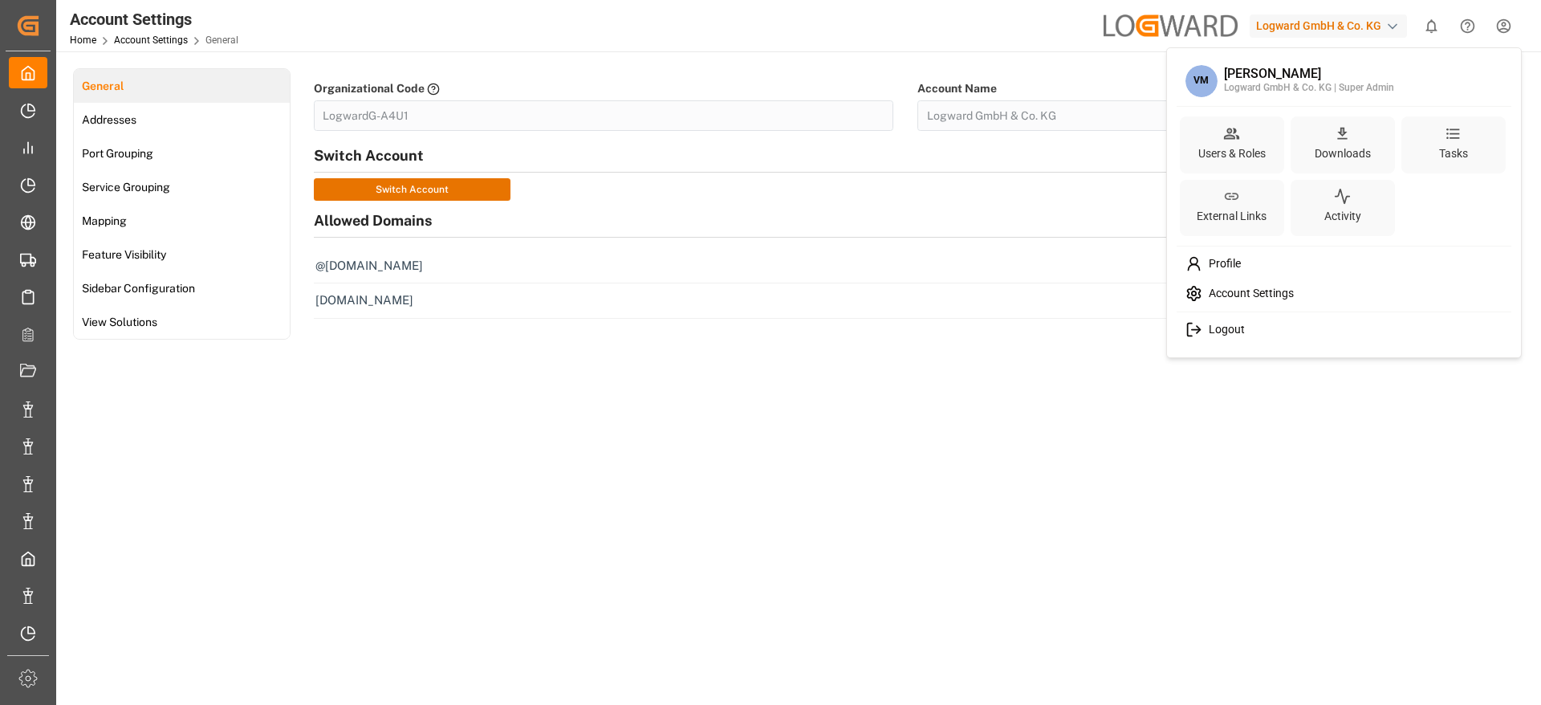
click at [1512, 31] on html "Created by potrace 1.15, written by Peter Selinger 2001-2017 Created by potrace…" at bounding box center [770, 352] width 1541 height 705
click at [1225, 266] on span "Profile" at bounding box center [1222, 264] width 39 height 14
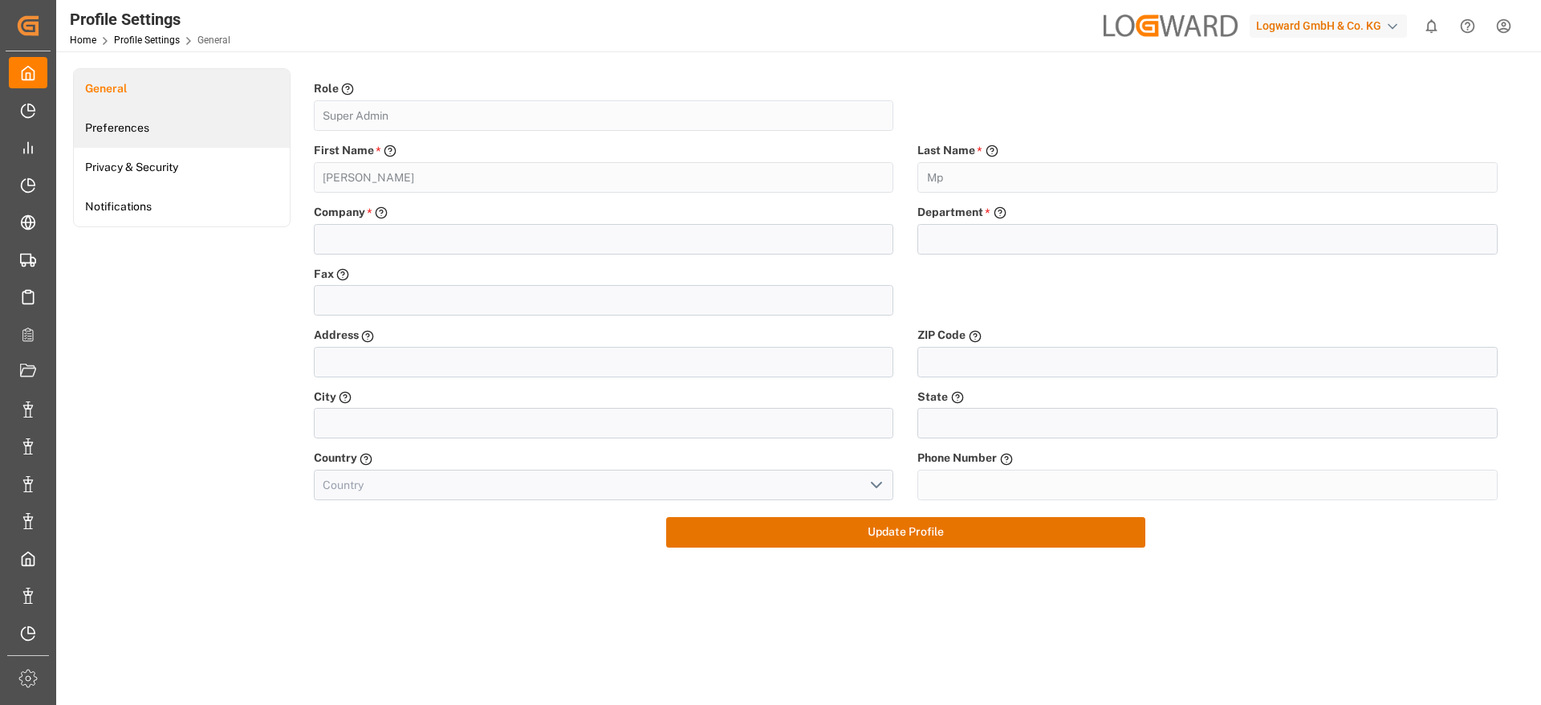
click at [135, 146] on link "Preferences" at bounding box center [182, 127] width 216 height 39
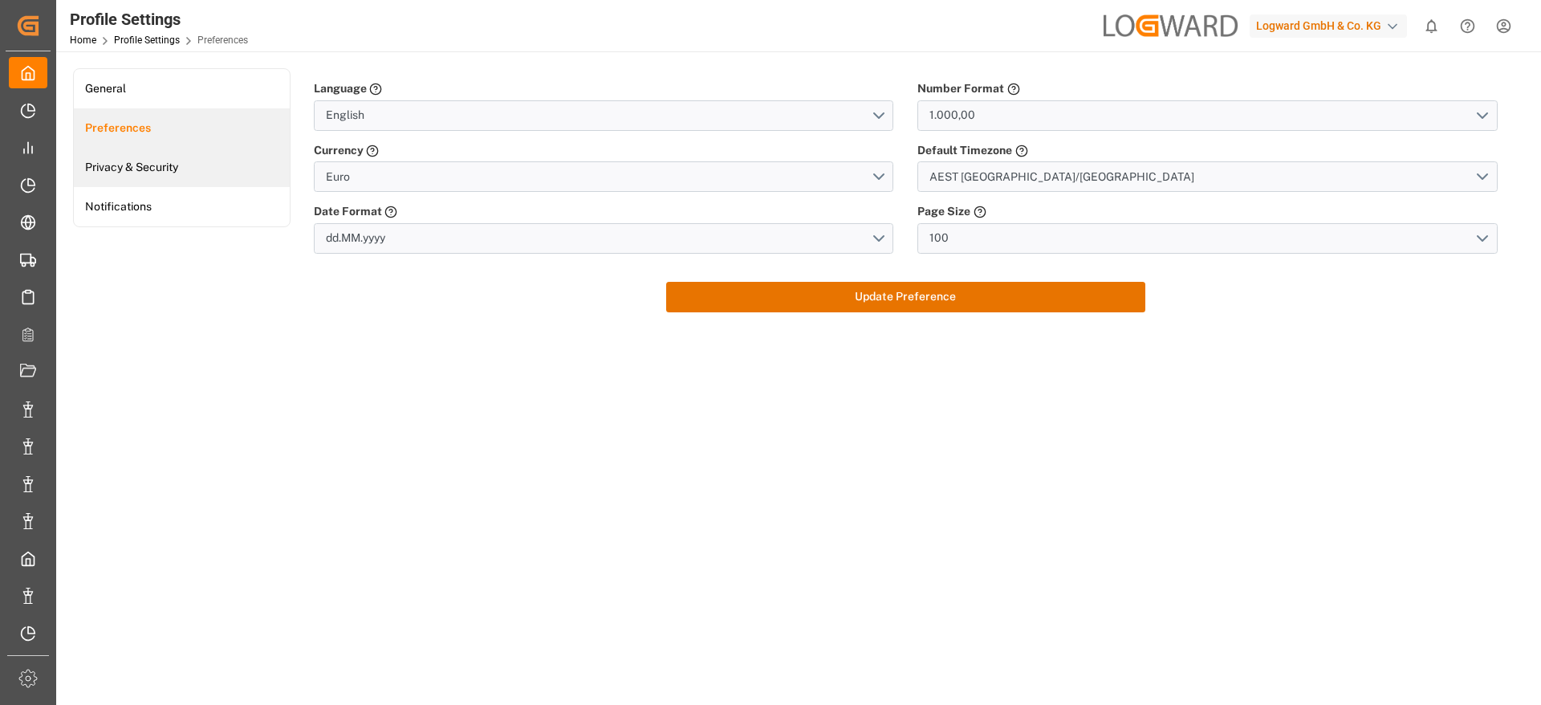
click at [171, 170] on link "Privacy & Security" at bounding box center [182, 167] width 216 height 39
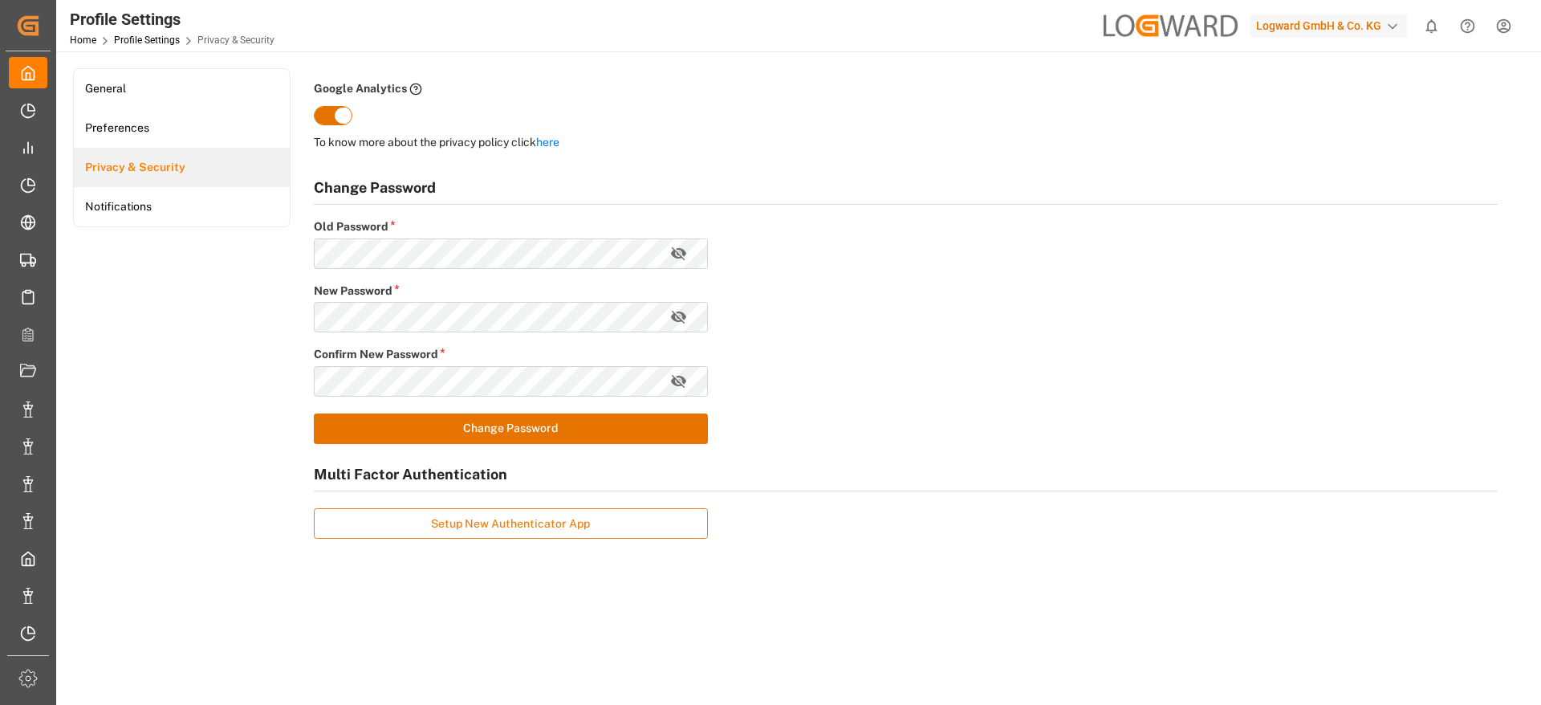
click at [530, 526] on button "Setup New Authenticator App" at bounding box center [511, 523] width 395 height 31
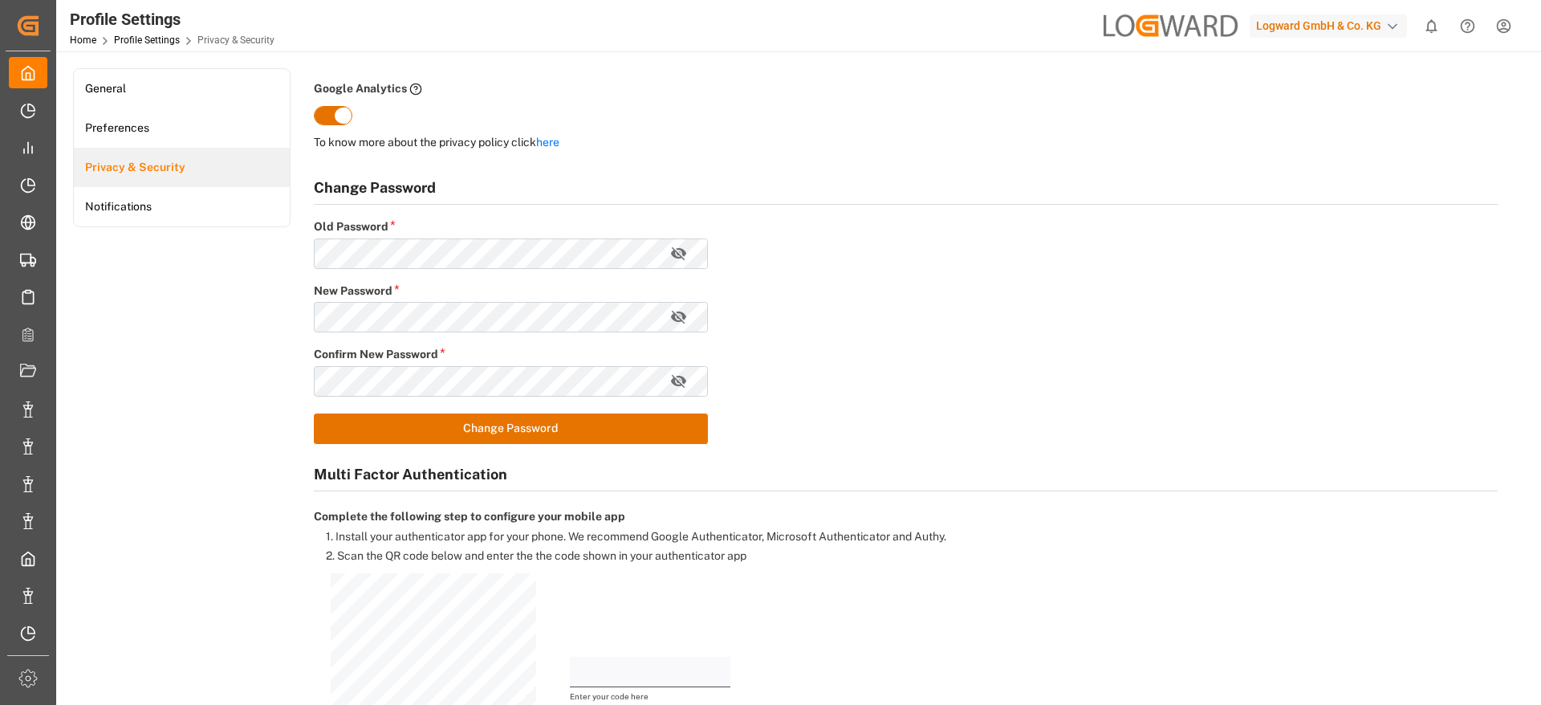
click at [400, 494] on div "Change Password Old Password * New Password * Confirm New Password * Change Pas…" at bounding box center [906, 502] width 1208 height 681
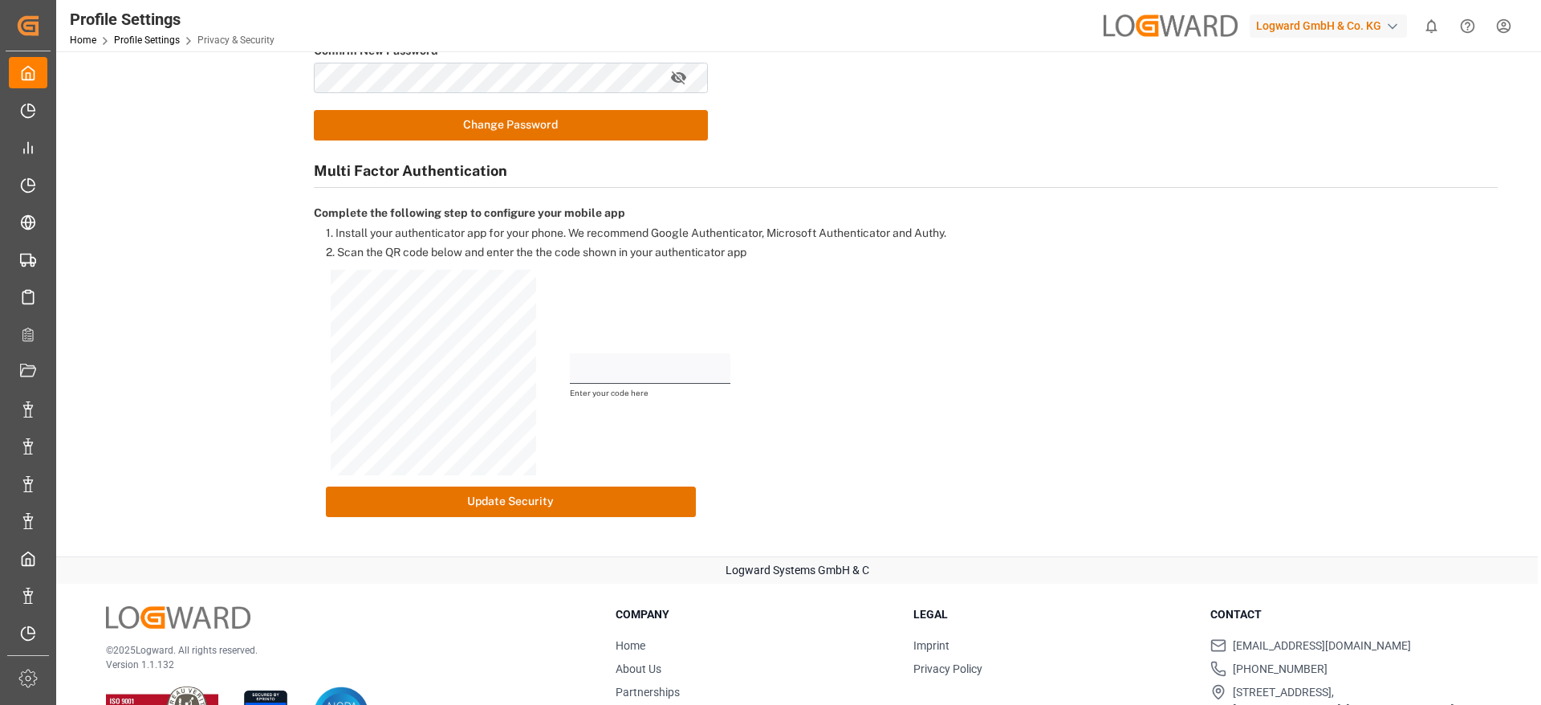
scroll to position [315, 0]
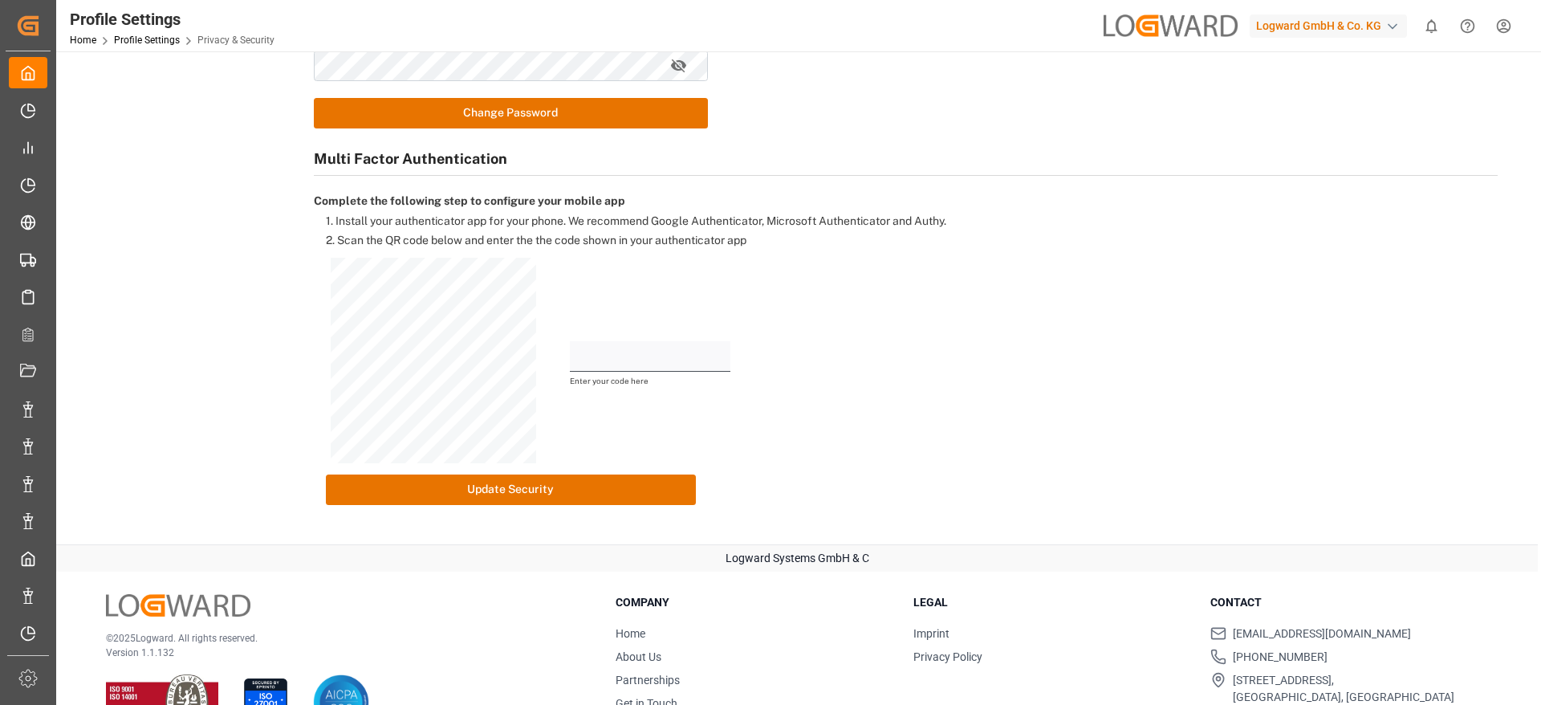
click at [250, 456] on div "General Preferences Privacy & Security Notifications Google Analytics This allo…" at bounding box center [797, 140] width 1448 height 775
click at [629, 348] on input "text" at bounding box center [650, 356] width 161 height 31
paste input "485845"
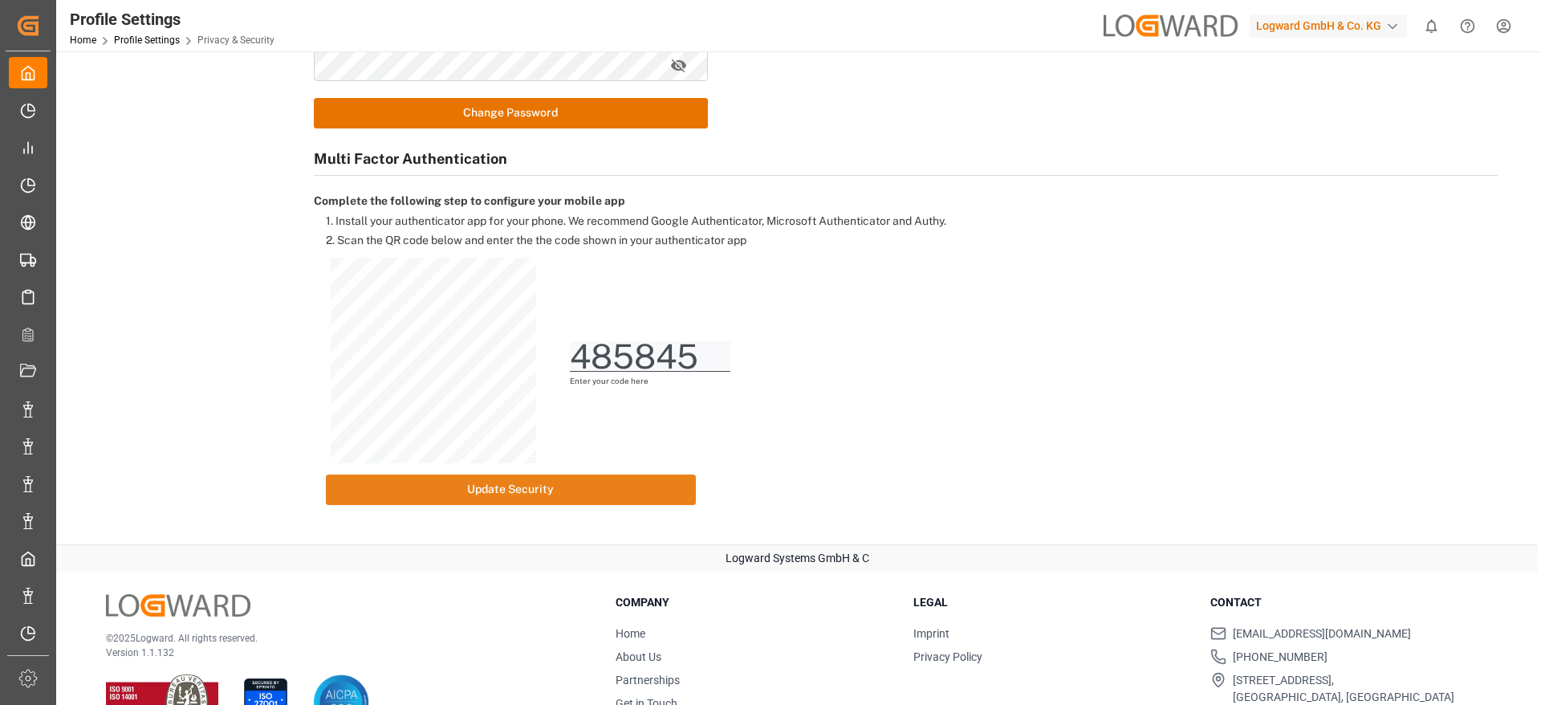
type input "485845"
click at [499, 478] on button "Update Security" at bounding box center [511, 489] width 371 height 31
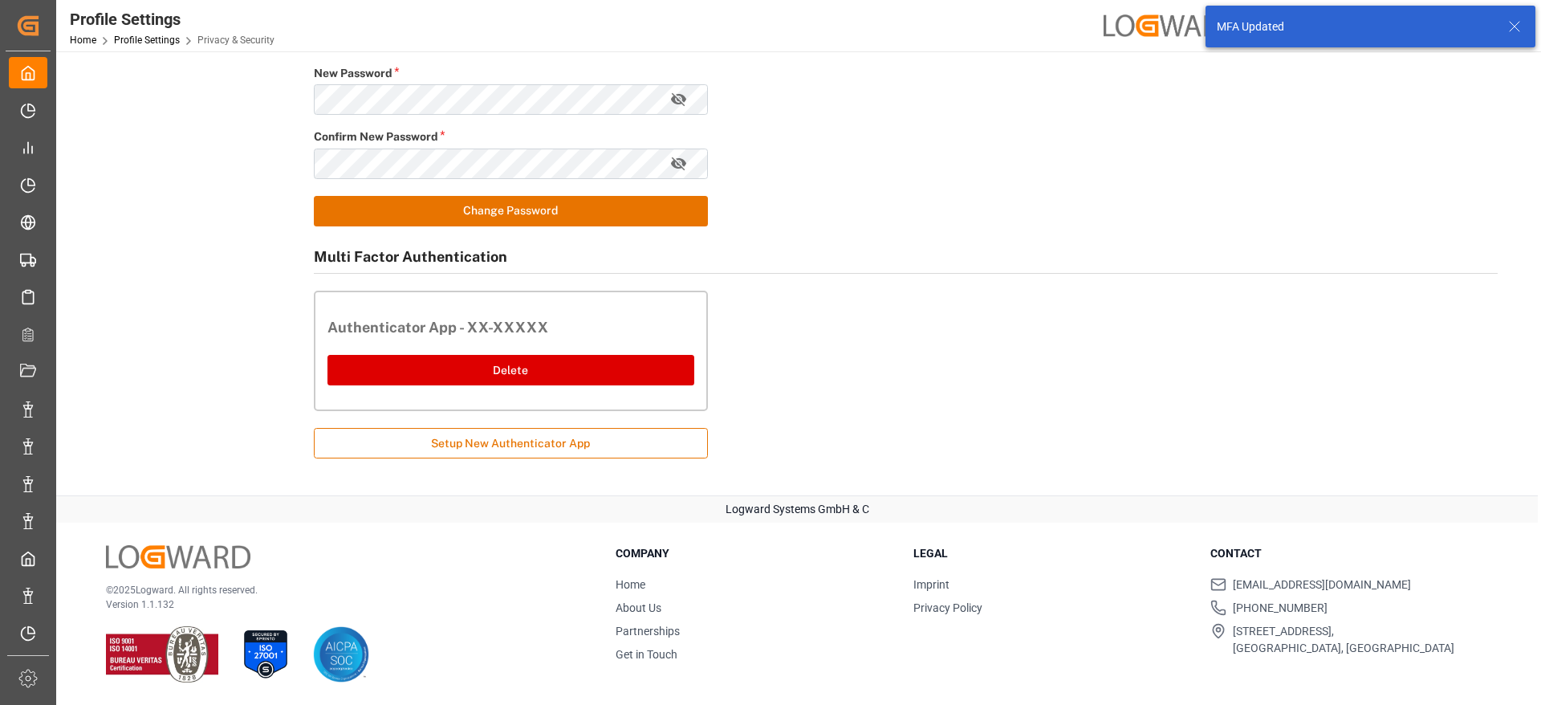
scroll to position [218, 0]
click at [1515, 30] on icon at bounding box center [1514, 26] width 19 height 19
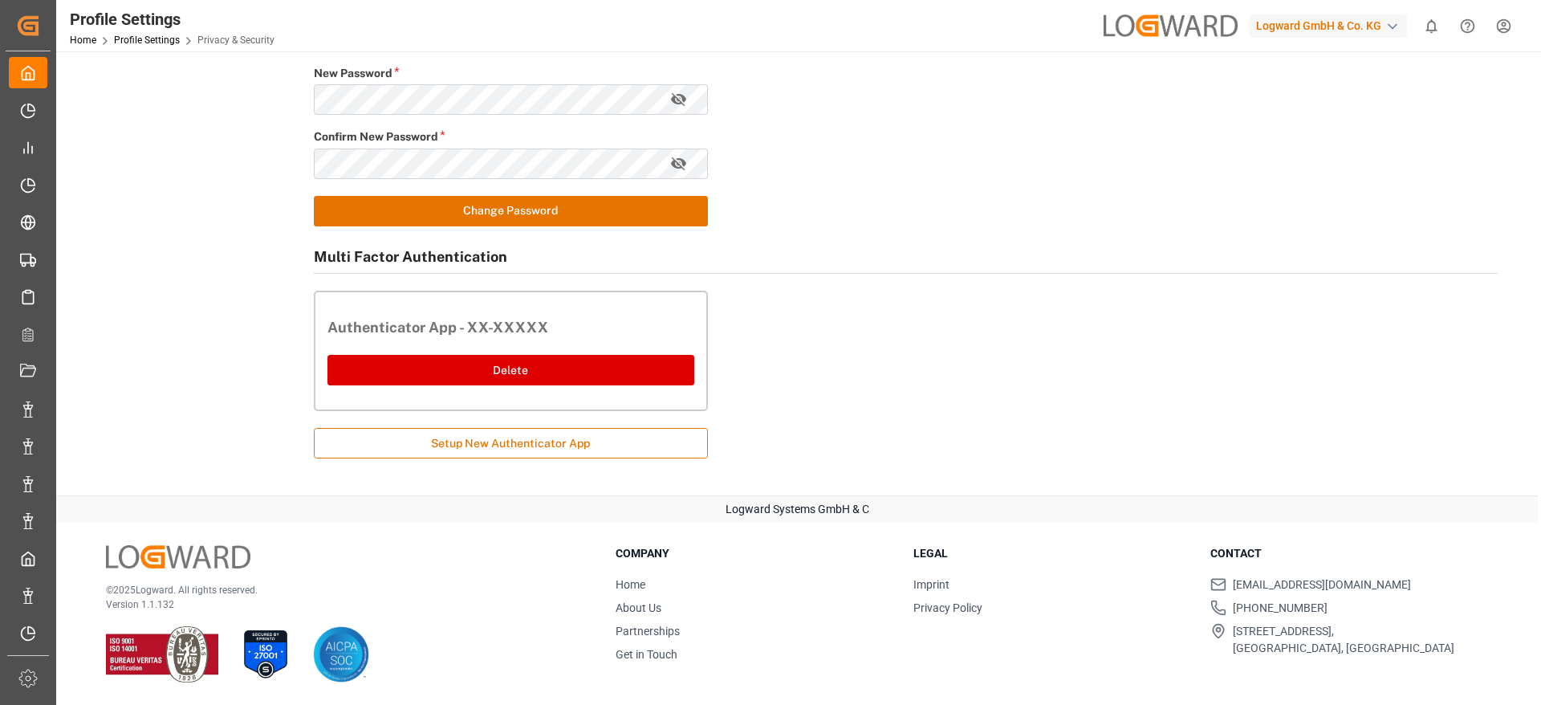
click at [1508, 26] on html "Created by potrace 1.15, written by Peter Selinger 2001-2017 Created by potrace…" at bounding box center [770, 352] width 1541 height 705
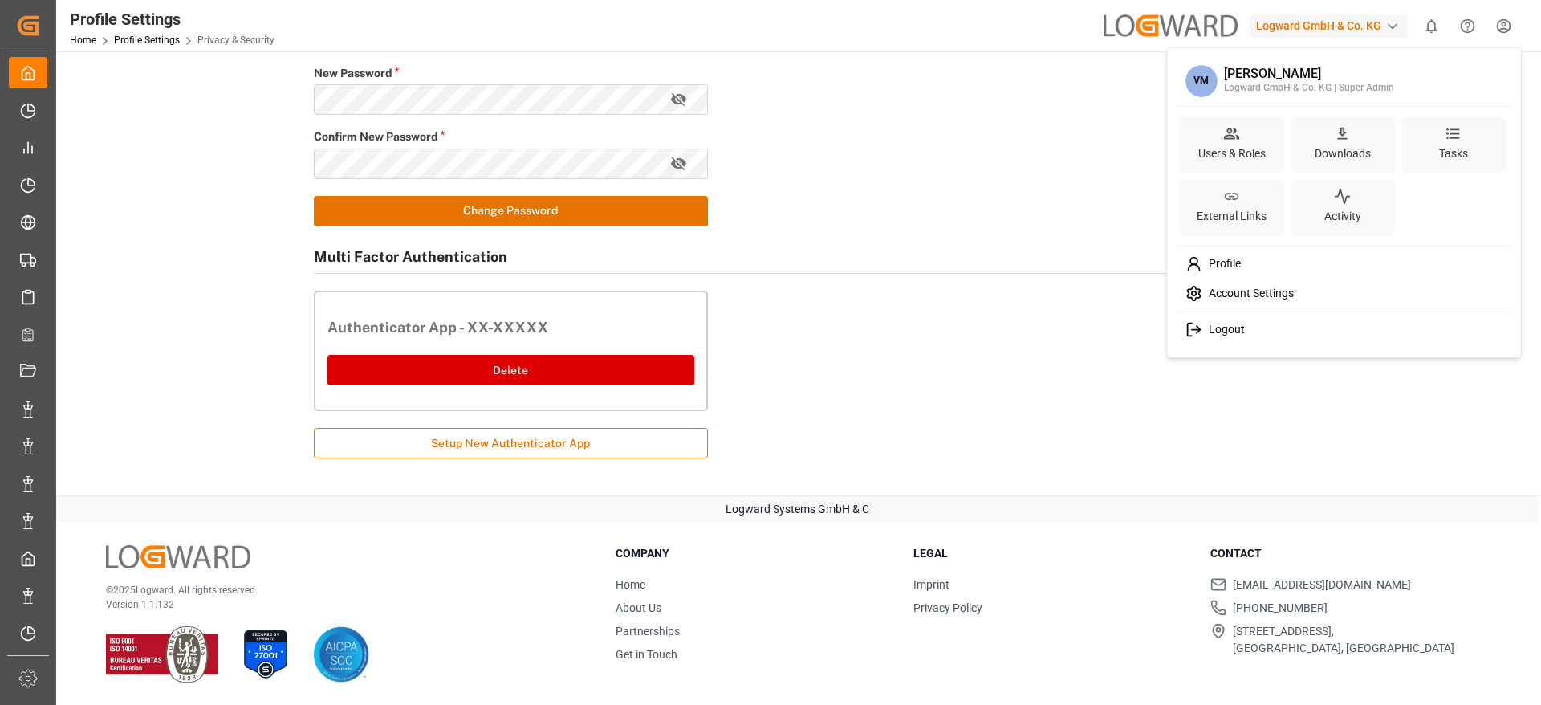
click at [1272, 321] on div "Logout" at bounding box center [1344, 330] width 329 height 30
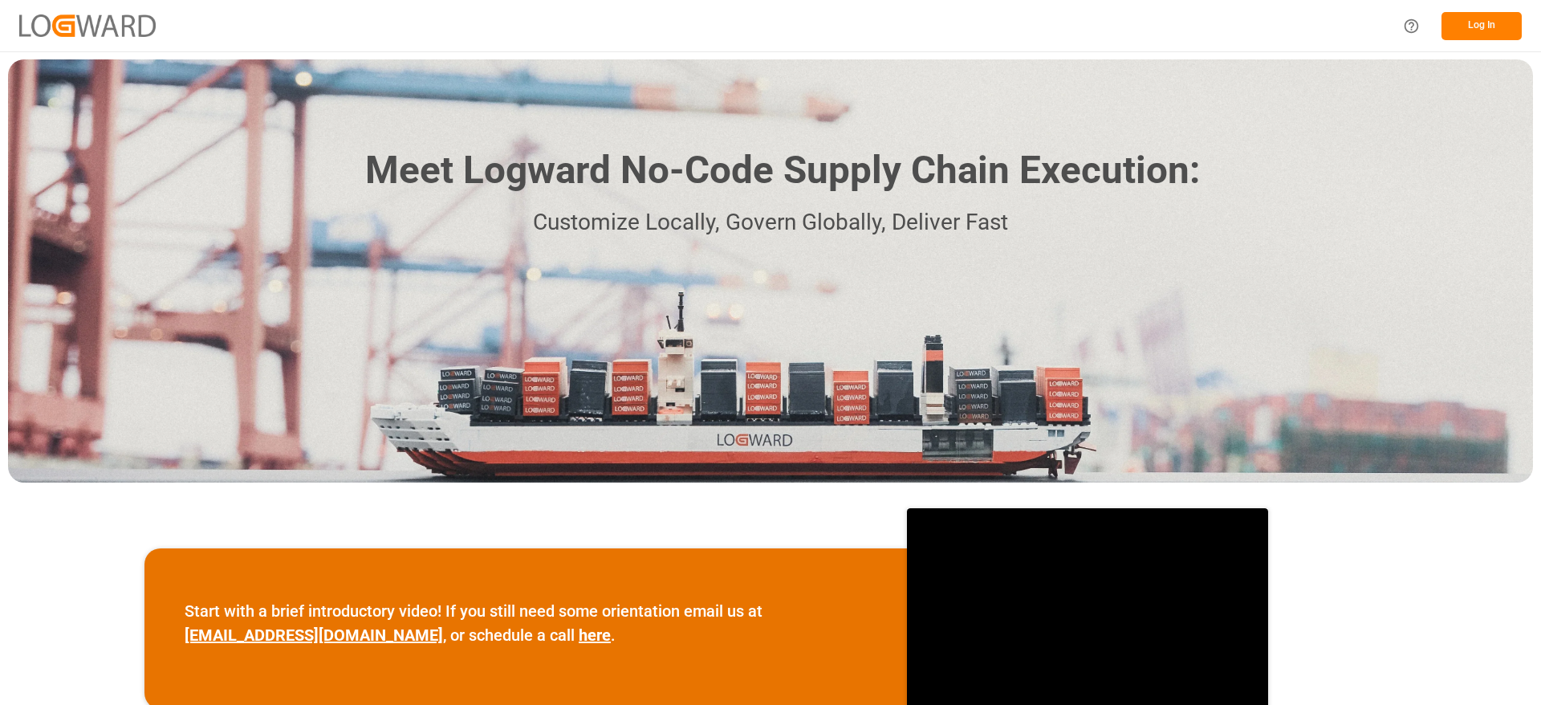
click at [1461, 25] on button "Log In" at bounding box center [1482, 26] width 80 height 28
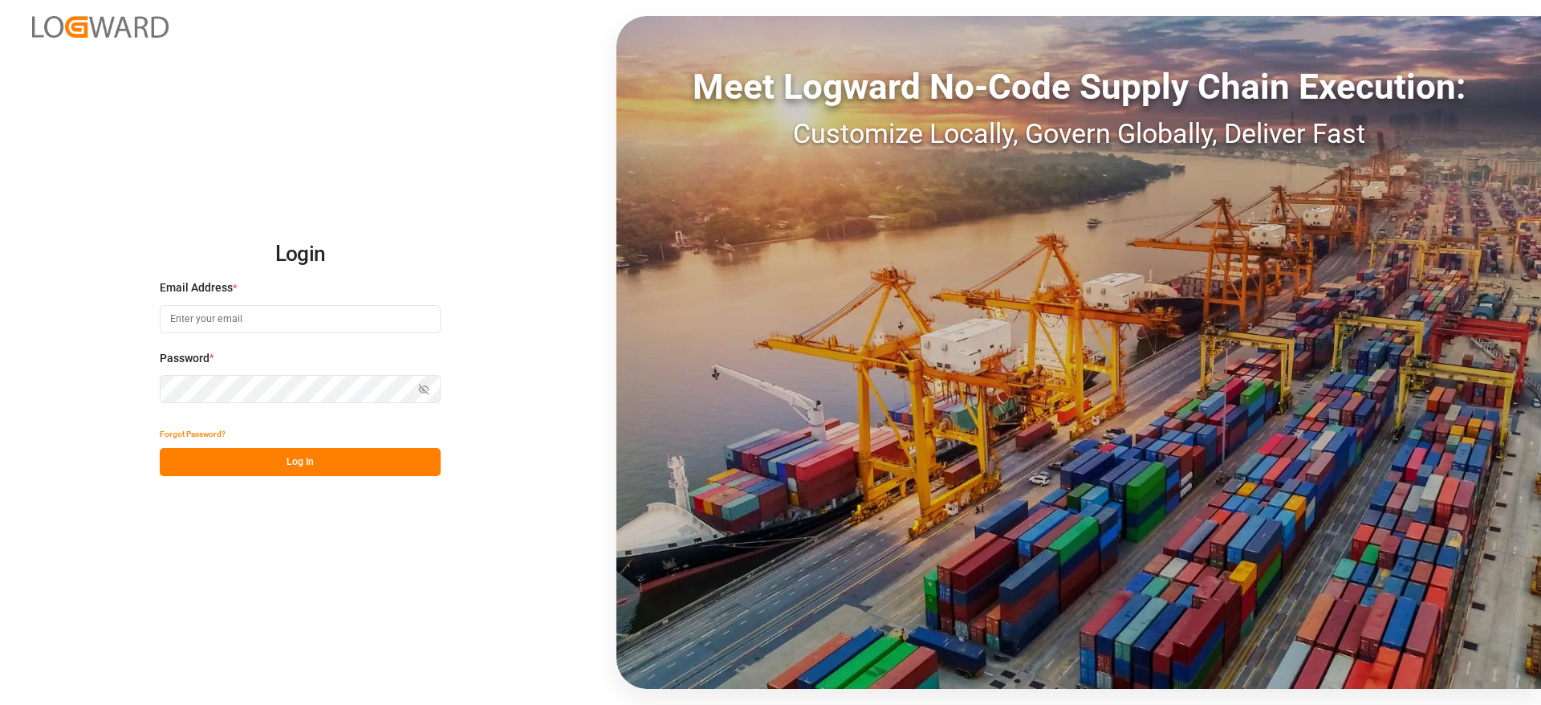
click at [313, 310] on input at bounding box center [300, 319] width 281 height 28
click at [258, 508] on div "Login Email Address * Email is required. Password * Show password Password is r…" at bounding box center [770, 352] width 1541 height 705
click at [258, 318] on input at bounding box center [300, 319] width 281 height 28
type input "[PERSON_NAME][DOMAIN_NAME][EMAIL_ADDRESS][DOMAIN_NAME]"
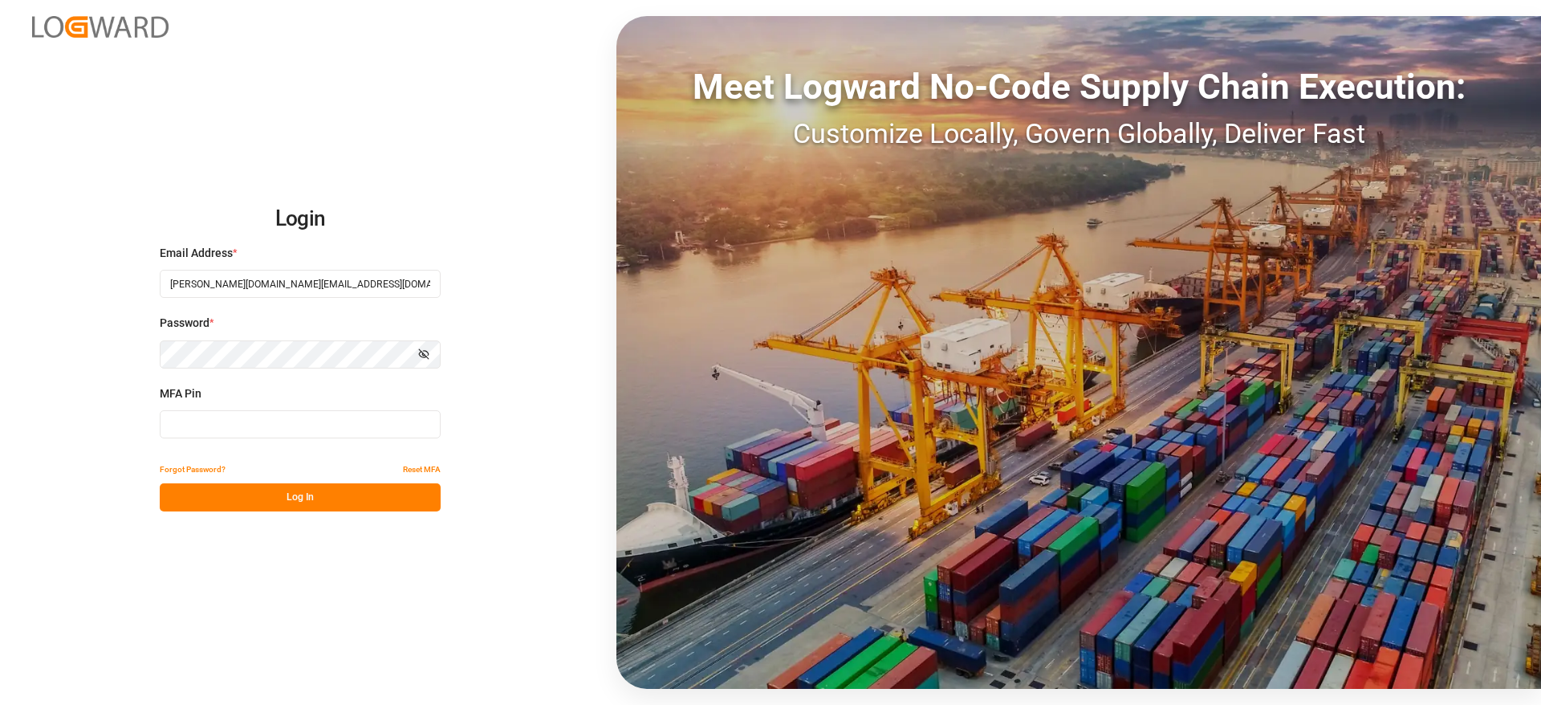
type input "121177"
